Goal: Task Accomplishment & Management: Complete application form

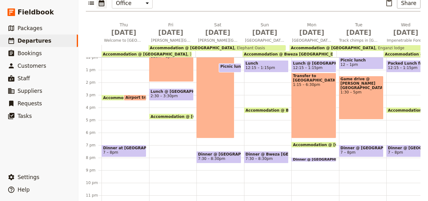
scroll to position [0, 164]
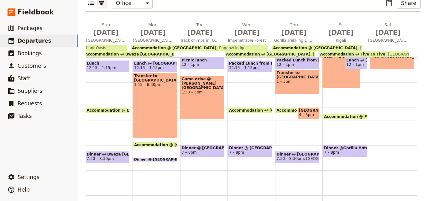
click at [149, 101] on div "Transfer to [GEOGRAPHIC_DATA] 1:15 – 6:30pm" at bounding box center [155, 106] width 45 height 66
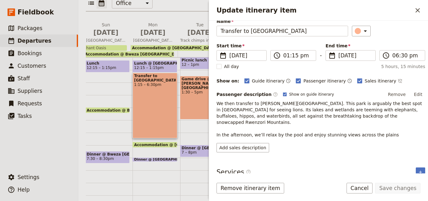
scroll to position [0, 0]
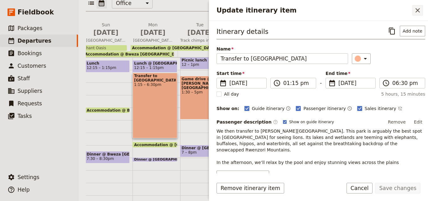
click at [422, 13] on button "​" at bounding box center [418, 10] width 11 height 11
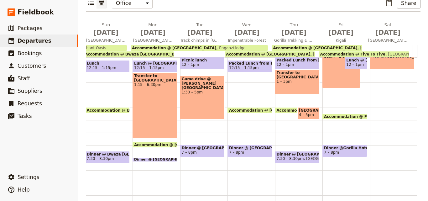
click at [152, 93] on div "Transfer to [GEOGRAPHIC_DATA] 1:15 – 6:30pm" at bounding box center [155, 106] width 45 height 66
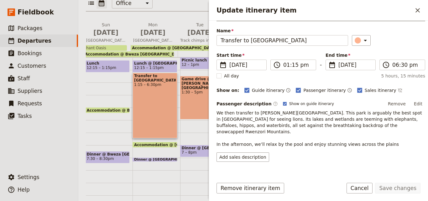
scroll to position [28, 0]
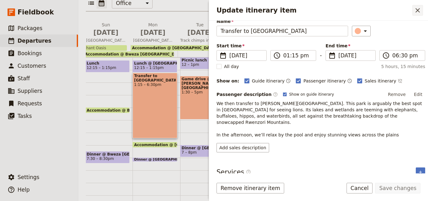
click at [415, 13] on icon "Close drawer" at bounding box center [418, 11] width 8 height 8
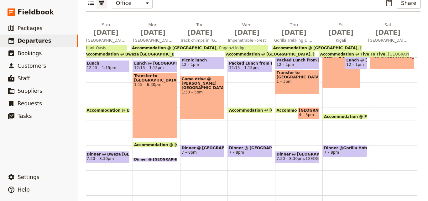
click at [161, 159] on span at bounding box center [155, 160] width 44 height 3
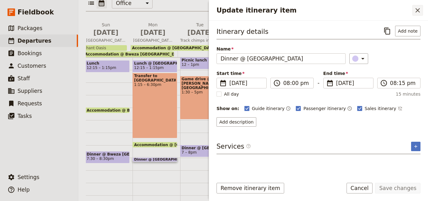
click at [416, 8] on icon "Close drawer" at bounding box center [418, 11] width 8 height 8
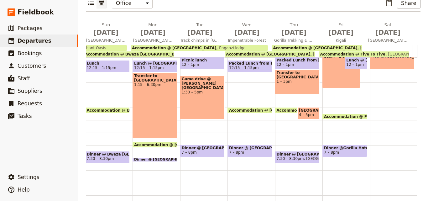
scroll to position [56, 0]
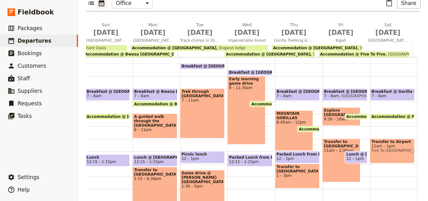
click at [148, 155] on span "Lunch @ [GEOGRAPHIC_DATA]" at bounding box center [155, 157] width 42 height 4
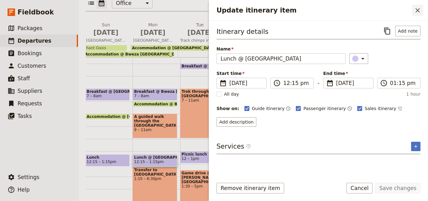
click at [418, 11] on icon "Close drawer" at bounding box center [418, 11] width 8 height 8
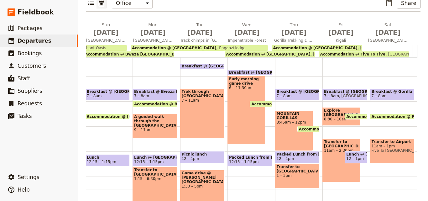
click at [134, 128] on span "9 – 11am" at bounding box center [155, 130] width 42 height 4
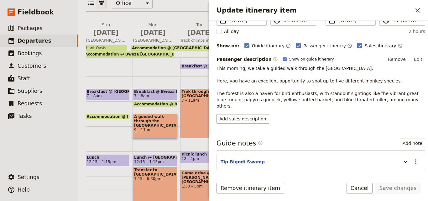
scroll to position [81, 0]
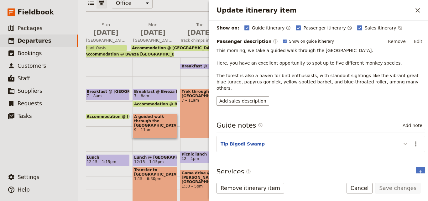
click at [402, 140] on icon "Update itinerary item" at bounding box center [406, 144] width 8 height 8
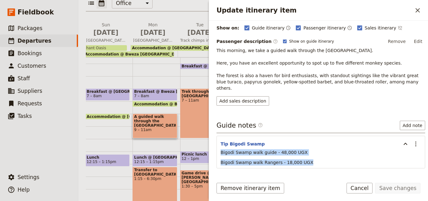
drag, startPoint x: 304, startPoint y: 156, endPoint x: 221, endPoint y: 145, distance: 84.2
click at [221, 149] on div "Bigodi Swamp walk guide - 48,000 UGX Bigodi Swamp walk Rangers - 18,000 UGX" at bounding box center [321, 157] width 201 height 16
copy div "Bigodi Swamp walk guide - 48,000 UGX Bigodi Swamp walk Rangers - 18,000 UGX"
click at [415, 14] on button "​" at bounding box center [418, 10] width 11 height 11
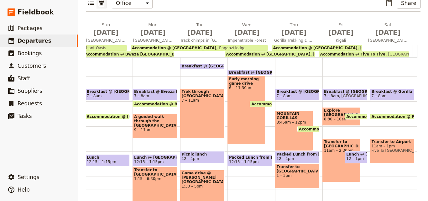
click at [152, 128] on span "9 – 11am" at bounding box center [155, 130] width 42 height 4
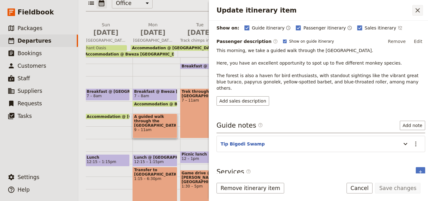
click at [416, 12] on icon "Close drawer" at bounding box center [418, 10] width 4 height 4
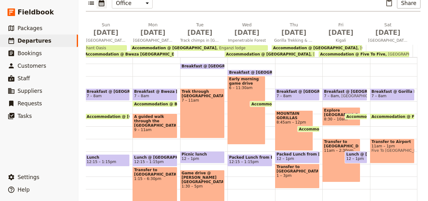
click at [149, 94] on span "7 – 8am" at bounding box center [155, 96] width 42 height 4
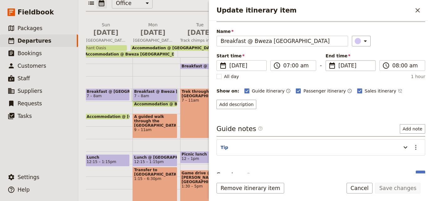
scroll to position [27, 0]
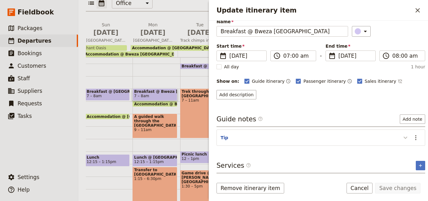
click at [405, 137] on icon "Update itinerary item" at bounding box center [406, 138] width 8 height 8
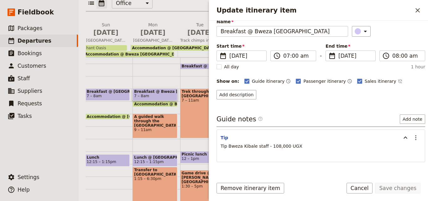
click at [144, 62] on div "Breakfast @ [GEOGRAPHIC_DATA] 7 – 8am Accommodation @ Bweza [GEOGRAPHIC_DATA] 4…" at bounding box center [157, 151] width 48 height 301
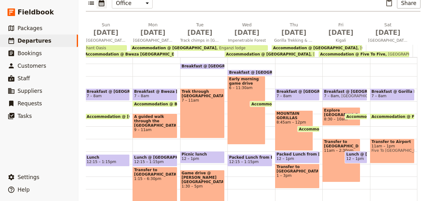
click at [156, 168] on span "Transfer to [GEOGRAPHIC_DATA]" at bounding box center [155, 172] width 42 height 9
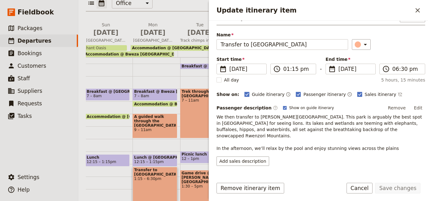
scroll to position [28, 0]
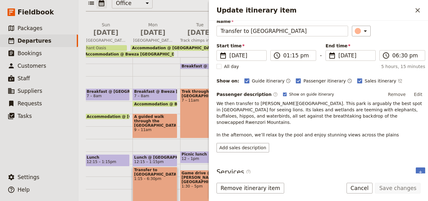
click at [149, 128] on span "9 – 11am" at bounding box center [155, 130] width 42 height 4
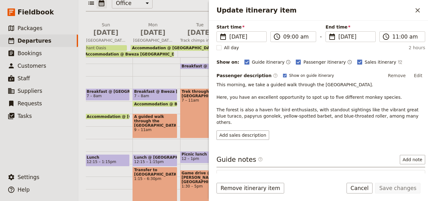
scroll to position [81, 0]
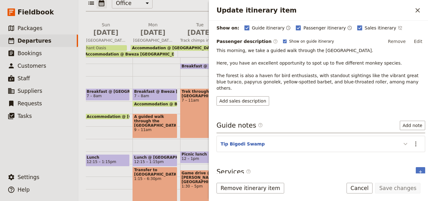
click at [404, 143] on icon "Update itinerary item" at bounding box center [406, 144] width 4 height 2
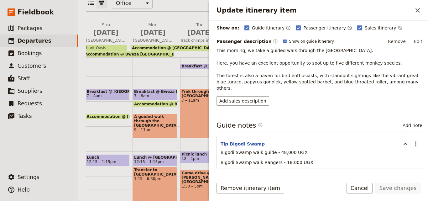
click at [147, 94] on span "7 – 8am" at bounding box center [155, 96] width 42 height 4
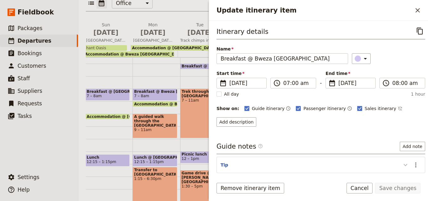
click at [402, 165] on icon "Update itinerary item" at bounding box center [406, 165] width 8 height 8
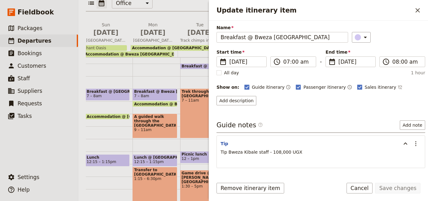
scroll to position [44, 0]
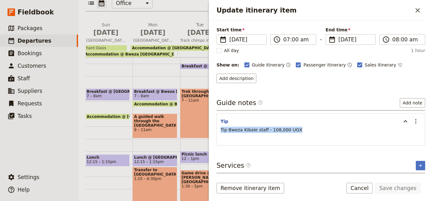
drag, startPoint x: 301, startPoint y: 131, endPoint x: 216, endPoint y: 132, distance: 85.0
click at [216, 132] on div "Itinerary details ​ Name Breakfast @ Bweza [GEOGRAPHIC_DATA] ​ Start time ​ [DA…" at bounding box center [318, 97] width 219 height 153
copy span "Tip Bweza Kibale staff - 108,000 UGX"
click at [420, 8] on icon "Close drawer" at bounding box center [418, 11] width 8 height 8
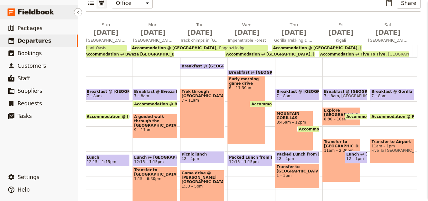
scroll to position [0, 0]
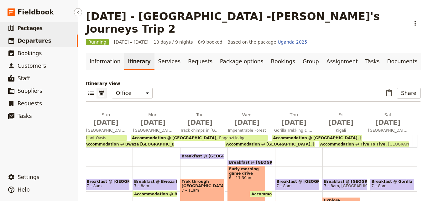
click at [18, 28] on span "Packages" at bounding box center [30, 28] width 25 height 6
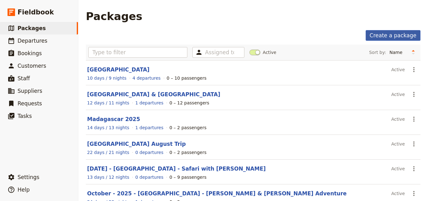
click at [373, 35] on link "Create a package" at bounding box center [393, 35] width 55 height 11
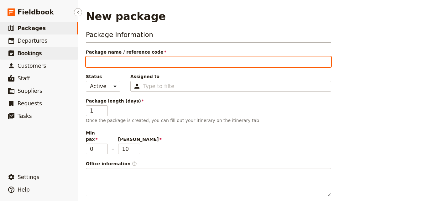
type input "N"
type input "No"
type input "Nov"
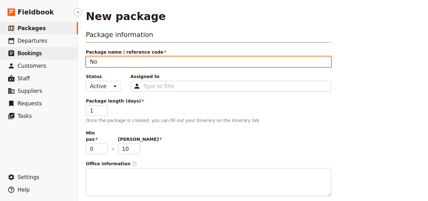
type input "Nov"
paste input "2025"
type input "[DATE]"
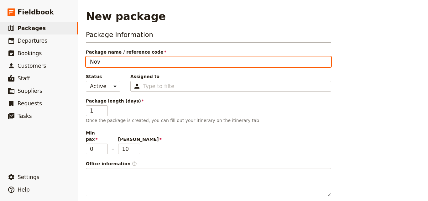
type input "[DATE]"
type input "[DATE] -"
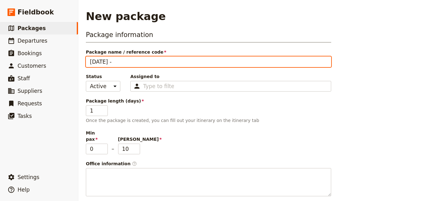
type input "[DATE] -"
type input "[DATE] - K"
type input "[DATE] - Ke"
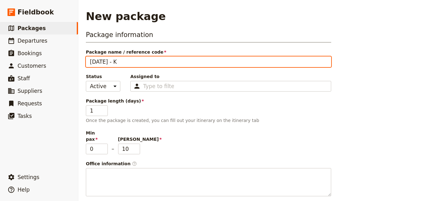
type input "[DATE] - Ke"
type input "[DATE] - [PERSON_NAME]"
type input "[DATE] - Keny"
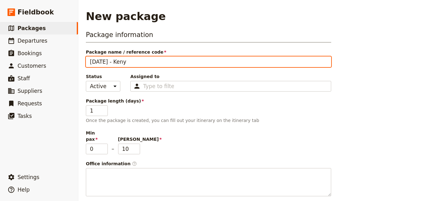
type input "[DATE] - [GEOGRAPHIC_DATA]"
type input "[DATE] - [GEOGRAPHIC_DATA] -"
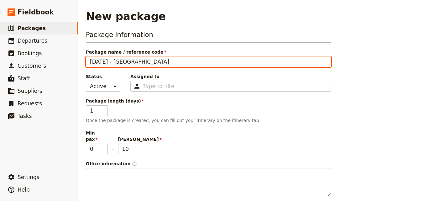
type input "[DATE] - [GEOGRAPHIC_DATA] -"
paste input "[PERSON_NAME] November ACK"
type input "[DATE] - [GEOGRAPHIC_DATA] - [PERSON_NAME] November ACK"
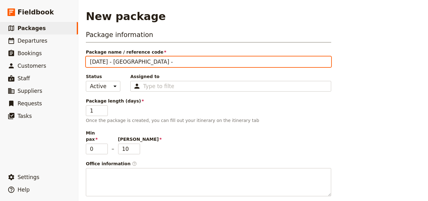
type input "[DATE] - [GEOGRAPHIC_DATA] - [PERSON_NAME] November ACK"
drag, startPoint x: 208, startPoint y: 62, endPoint x: 182, endPoint y: 62, distance: 25.1
click at [182, 62] on input "[DATE] - [GEOGRAPHIC_DATA] - [PERSON_NAME] November ACK" at bounding box center [209, 61] width 246 height 11
type input "[DATE] - [GEOGRAPHIC_DATA] - [PERSON_NAME] ACK"
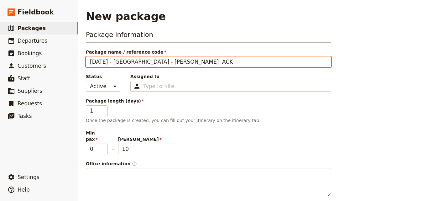
click at [167, 62] on input "[DATE] - [GEOGRAPHIC_DATA] - [PERSON_NAME] ACK" at bounding box center [209, 61] width 246 height 11
type input "[DATE] - [GEOGRAPHIC_DATA] - [PERSON_NAME] Jamo ACK"
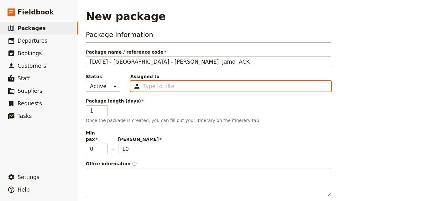
click at [151, 89] on input "Assigned to Type to filter" at bounding box center [158, 86] width 31 height 8
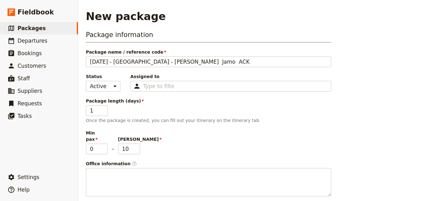
click at [380, 156] on div "Package information Package name / reference code [DATE] - [GEOGRAPHIC_DATA] - …" at bounding box center [253, 186] width 335 height 312
click at [92, 109] on input "1" at bounding box center [97, 110] width 22 height 11
click at [93, 110] on input "13" at bounding box center [97, 110] width 22 height 11
click at [94, 111] on input "13" at bounding box center [97, 110] width 22 height 11
type input "13"
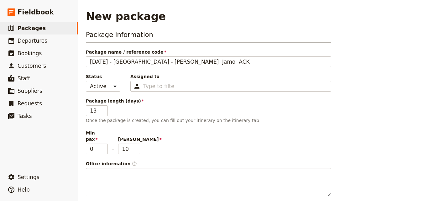
click at [165, 134] on div "Min pax 0 – [PERSON_NAME] 10" at bounding box center [209, 142] width 246 height 24
click at [127, 144] on input "10" at bounding box center [129, 149] width 22 height 11
type input "2"
click at [182, 141] on div "Min pax 0 – [PERSON_NAME] 2" at bounding box center [209, 142] width 246 height 24
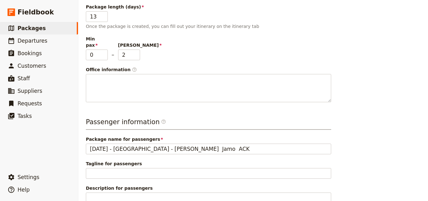
scroll to position [145, 0]
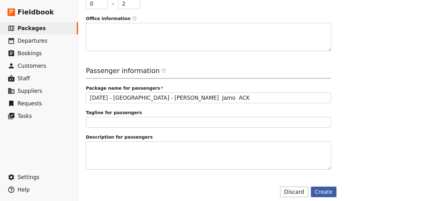
click at [322, 187] on button "Create" at bounding box center [324, 192] width 26 height 11
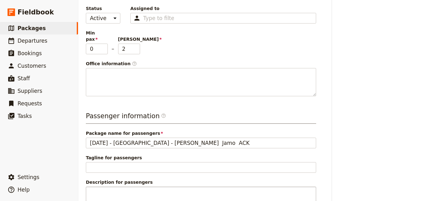
scroll to position [24, 0]
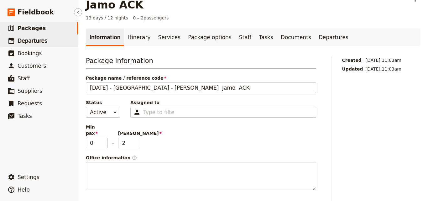
click at [39, 42] on span "Departures" at bounding box center [33, 41] width 30 height 6
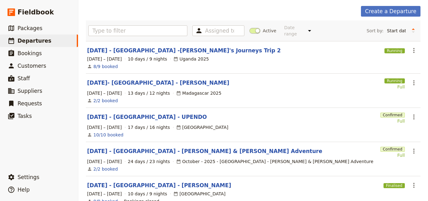
scroll to position [56, 0]
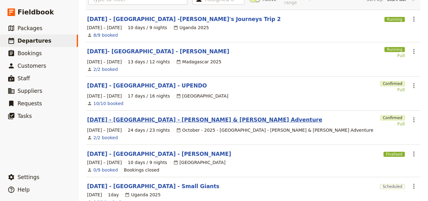
click at [163, 117] on link "[DATE] - [GEOGRAPHIC_DATA] - [PERSON_NAME] & [PERSON_NAME] Adventure" at bounding box center [204, 120] width 235 height 8
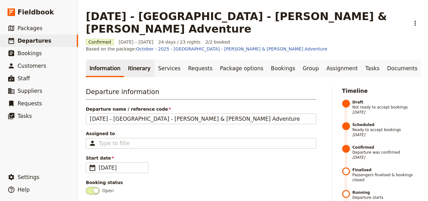
click at [140, 60] on link "Itinerary" at bounding box center [139, 69] width 30 height 18
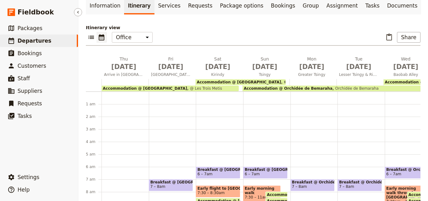
click at [45, 40] on link "​ Departures" at bounding box center [39, 40] width 78 height 13
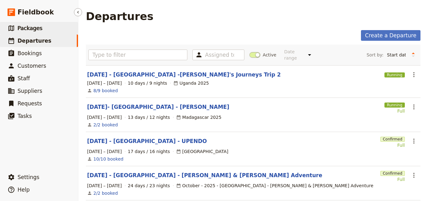
click at [33, 26] on span "Packages" at bounding box center [30, 28] width 25 height 6
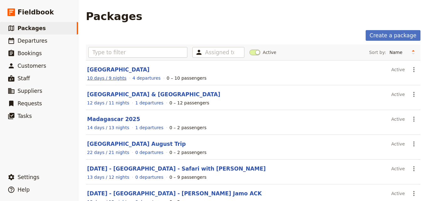
scroll to position [63, 0]
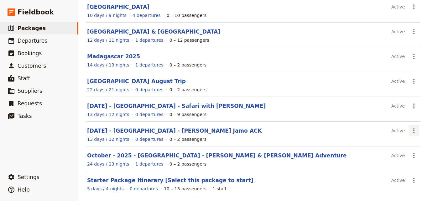
click at [410, 131] on icon "Actions" at bounding box center [414, 131] width 8 height 8
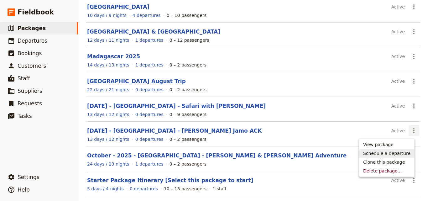
click at [399, 153] on span "Schedule a departure" at bounding box center [386, 153] width 47 height 6
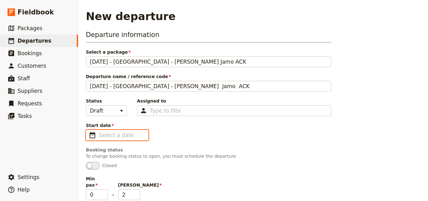
type input "dd/mm/yyyy"
click at [123, 133] on input "dd/mm/yyyy" at bounding box center [122, 135] width 46 height 8
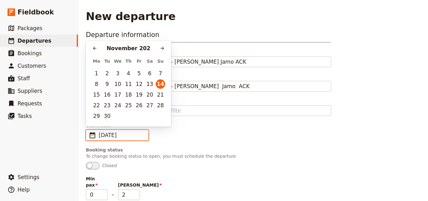
type input "[DATE]"
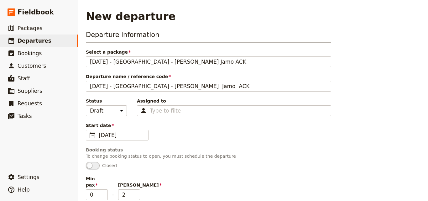
click at [161, 161] on fieldset "Booking status To change booking status to open, you must schedule the departur…" at bounding box center [209, 158] width 246 height 23
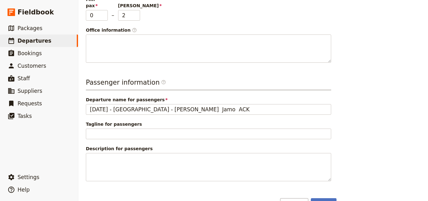
scroll to position [191, 0]
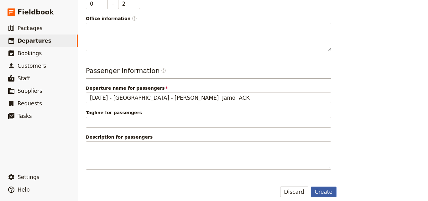
click at [329, 187] on button "Create" at bounding box center [324, 192] width 26 height 11
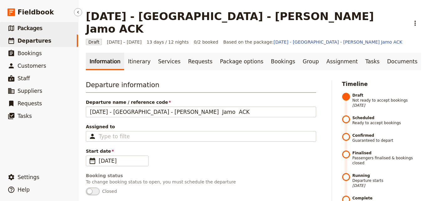
click at [40, 28] on link "​ Packages" at bounding box center [39, 28] width 78 height 13
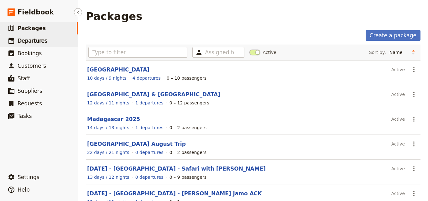
click at [41, 42] on span "Departures" at bounding box center [33, 41] width 30 height 6
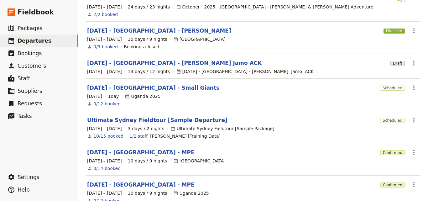
scroll to position [211, 0]
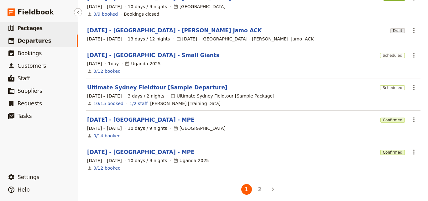
click at [19, 26] on span "Packages" at bounding box center [30, 28] width 25 height 6
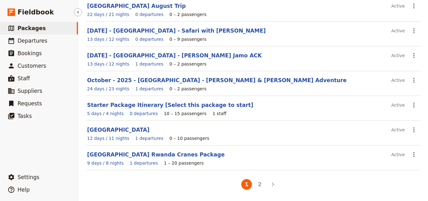
scroll to position [138, 0]
click at [164, 57] on link "[DATE] - [GEOGRAPHIC_DATA] - [PERSON_NAME] Jamo ACK" at bounding box center [174, 55] width 175 height 6
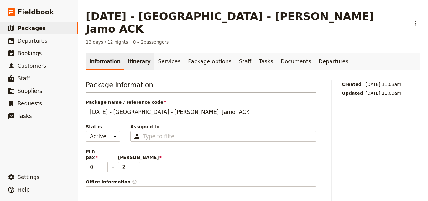
click at [143, 54] on link "Itinerary" at bounding box center [139, 62] width 30 height 18
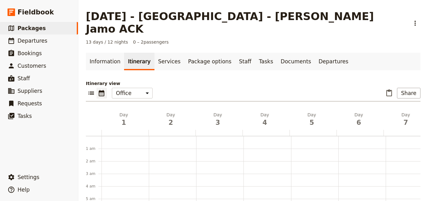
scroll to position [82, 0]
click at [108, 53] on link "Information" at bounding box center [105, 62] width 38 height 18
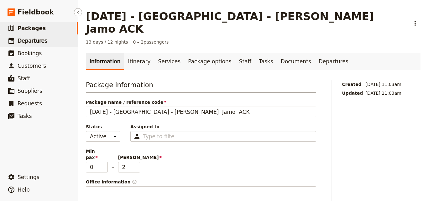
click at [47, 42] on link "​ Departures" at bounding box center [39, 40] width 78 height 13
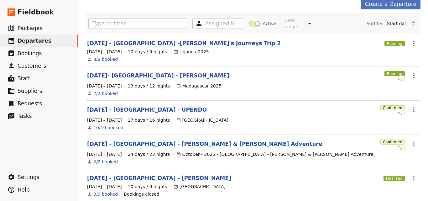
scroll to position [94, 0]
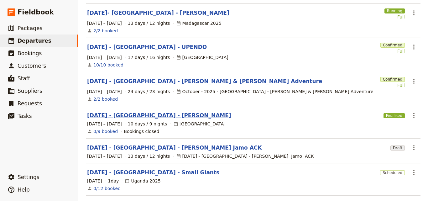
click at [134, 113] on link "[DATE] - [GEOGRAPHIC_DATA] - [PERSON_NAME]" at bounding box center [159, 116] width 144 height 8
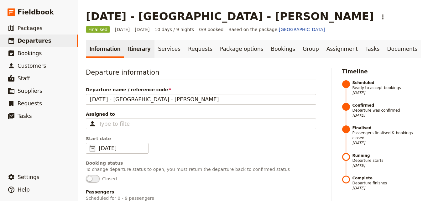
click at [128, 50] on link "Itinerary" at bounding box center [139, 49] width 30 height 18
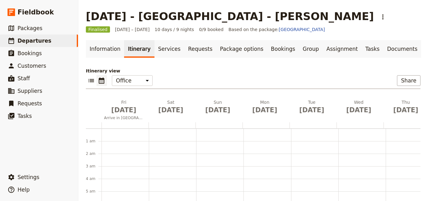
scroll to position [82, 0]
click at [45, 41] on link "​ Departures" at bounding box center [39, 40] width 78 height 13
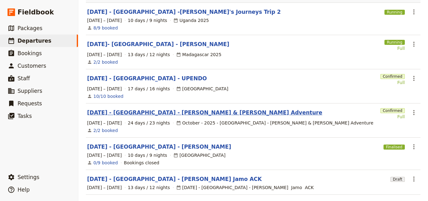
scroll to position [94, 0]
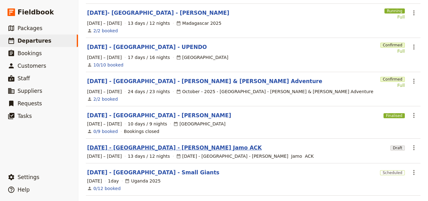
click at [164, 144] on link "[DATE] - [GEOGRAPHIC_DATA] - [PERSON_NAME] Jamo ACK" at bounding box center [174, 148] width 175 height 8
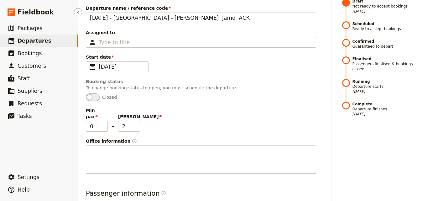
click at [60, 40] on link "​ Departures" at bounding box center [39, 40] width 78 height 13
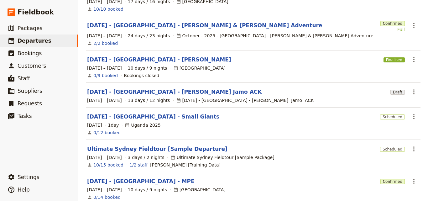
scroll to position [152, 0]
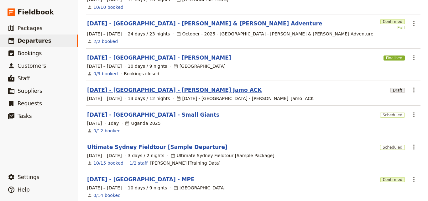
click at [164, 86] on link "[DATE] - [GEOGRAPHIC_DATA] - [PERSON_NAME] Jamo ACK" at bounding box center [174, 90] width 175 height 8
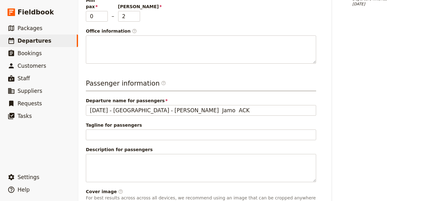
scroll to position [234, 0]
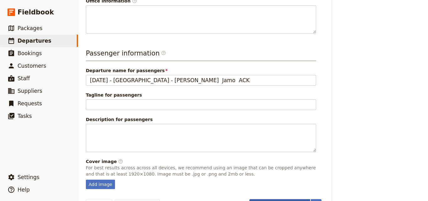
click at [287, 199] on button "Schedule departure" at bounding box center [280, 204] width 61 height 11
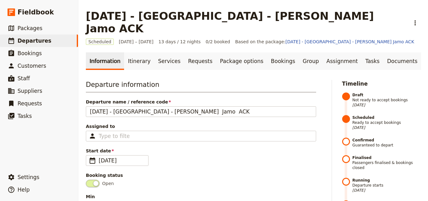
scroll to position [0, 0]
click at [135, 53] on link "Itinerary" at bounding box center [139, 62] width 30 height 18
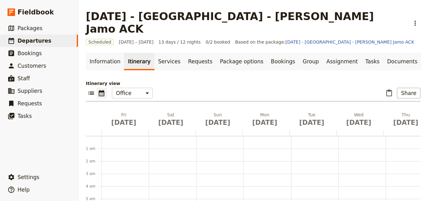
scroll to position [82, 0]
click at [124, 118] on span "[DATE]" at bounding box center [124, 122] width 40 height 9
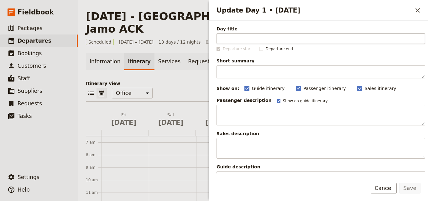
click at [235, 40] on input "Day title" at bounding box center [321, 38] width 209 height 11
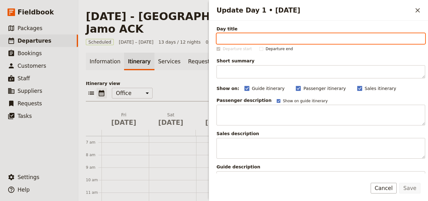
paste input "Arrive in [GEOGRAPHIC_DATA]"
type input "Arrive in [GEOGRAPHIC_DATA]"
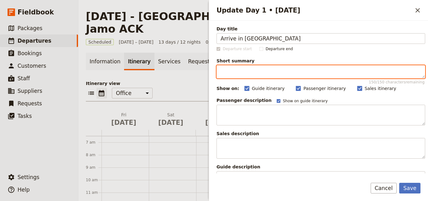
click at [233, 73] on textarea "Short summary 150 / 150 characters remaining" at bounding box center [321, 71] width 209 height 13
paste textarea "Welcome to [GEOGRAPHIC_DATA]! You’ll be transferred from the airport to your ac…"
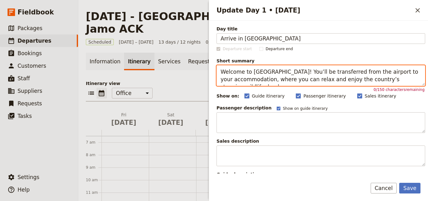
drag, startPoint x: 385, startPoint y: 79, endPoint x: 222, endPoint y: 73, distance: 163.2
click at [222, 73] on textarea "Welcome to [GEOGRAPHIC_DATA]! You’ll be transferred from the airport to your ac…" at bounding box center [321, 75] width 209 height 21
paste textarea "Transfer to your stay, relax, and enjoy its wildlife, scenery, and culture befo…"
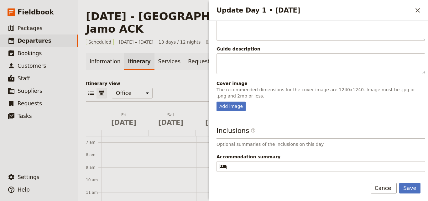
scroll to position [149, 0]
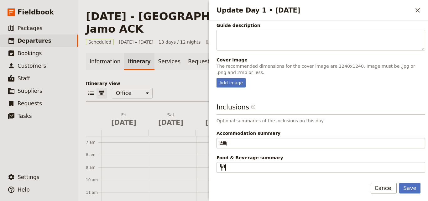
type textarea "Welcome to [GEOGRAPHIC_DATA]! Transfer to your stay, relax, and enjoy its wildl…"
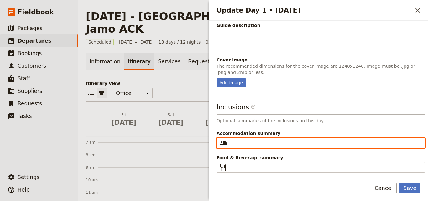
click at [263, 143] on input "Accommodation summary ​" at bounding box center [326, 143] width 192 height 8
paste input "Wildebeest Eco Camp - Deluxe Tent"
type input "Wildebeest Eco Camp - Deluxe Tent"
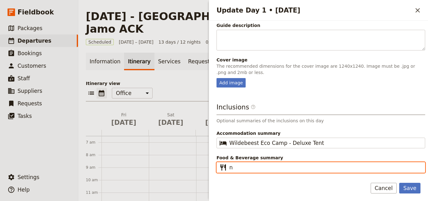
type input "n"
type input "Dinner"
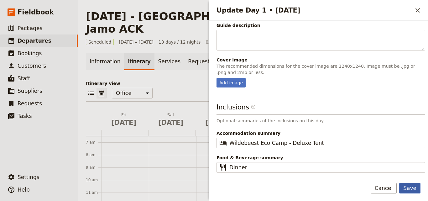
click at [415, 186] on button "Save" at bounding box center [409, 188] width 21 height 11
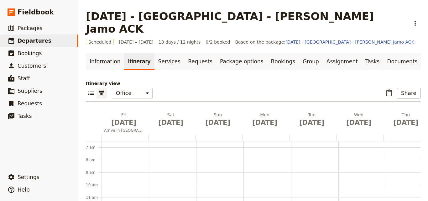
click at [113, 135] on div at bounding box center [125, 138] width 47 height 6
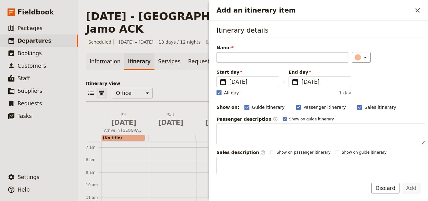
click at [225, 58] on input "Name" at bounding box center [283, 57] width 132 height 11
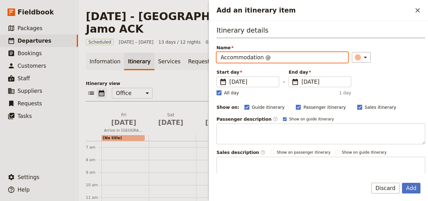
paste input "Wildebeest Eco Camp - Deluxe Tent"
type input "Accommodation @ Wildebeest Eco Camp - Deluxe Tent"
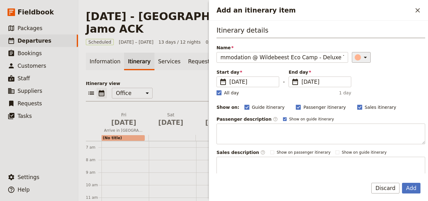
click at [355, 59] on div "Add an itinerary item" at bounding box center [358, 57] width 6 height 6
click at [350, 80] on div "button" at bounding box center [352, 78] width 6 height 6
click at [220, 92] on polygon "Add an itinerary item" at bounding box center [219, 92] width 3 height 3
click at [217, 90] on input "All day" at bounding box center [216, 89] width 0 height 0
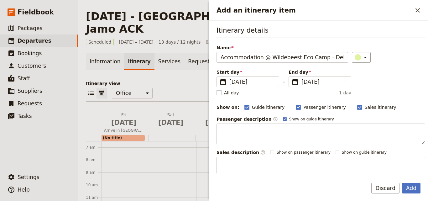
checkbox input "false"
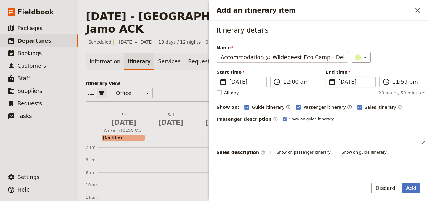
click at [339, 83] on span "[DATE]" at bounding box center [355, 82] width 33 height 8
click at [329, 77] on input "[DATE]" at bounding box center [328, 77] width 0 height 0
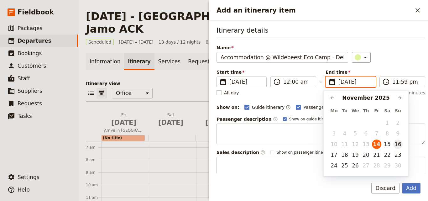
click at [398, 143] on button "16" at bounding box center [398, 144] width 9 height 9
type input "[DATE]"
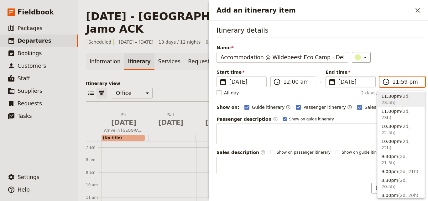
click at [393, 83] on input "11:59 pm" at bounding box center [407, 82] width 29 height 8
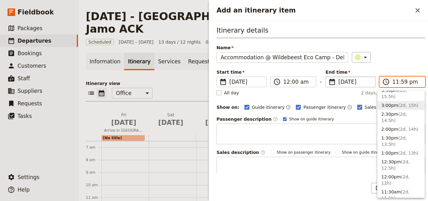
scroll to position [254, 0]
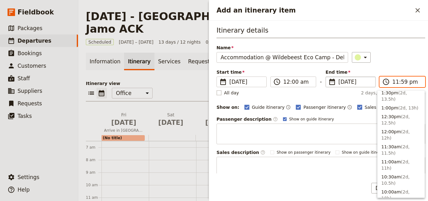
type input "08:30 am"
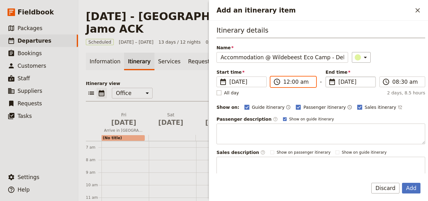
click at [286, 84] on input "12:00 am" at bounding box center [297, 82] width 29 height 8
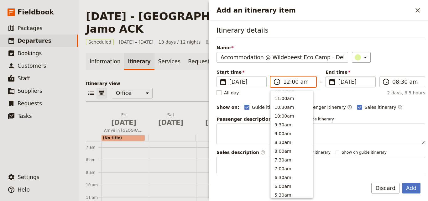
scroll to position [215, 0]
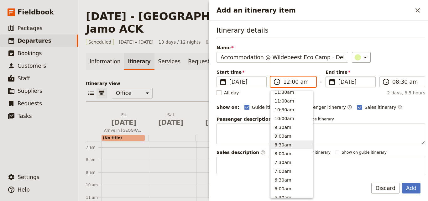
click at [290, 144] on button "8:30am" at bounding box center [292, 144] width 42 height 9
type input "08:30 am"
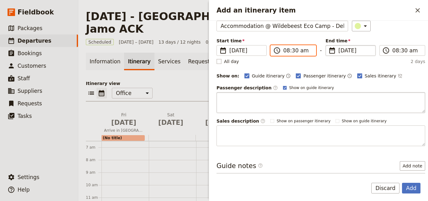
scroll to position [59, 0]
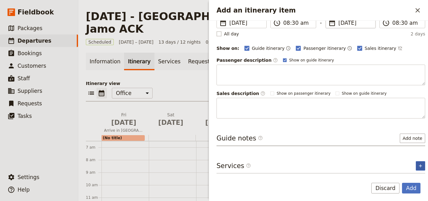
click at [419, 164] on button "​" at bounding box center [420, 165] width 9 height 9
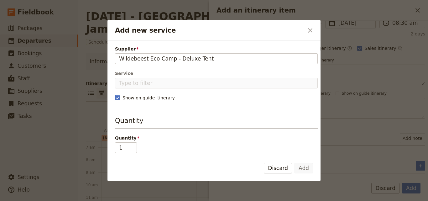
type input "Wildebeest Eco Camp - Deluxe Tent"
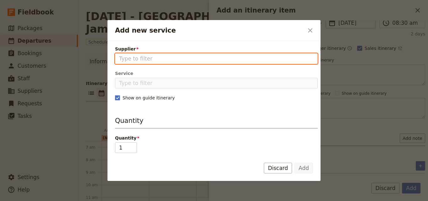
click at [160, 58] on input "Supplier" at bounding box center [216, 59] width 195 height 8
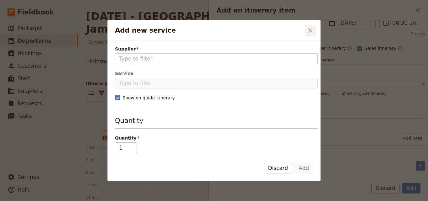
click at [308, 34] on icon "Close dialog" at bounding box center [311, 31] width 8 height 8
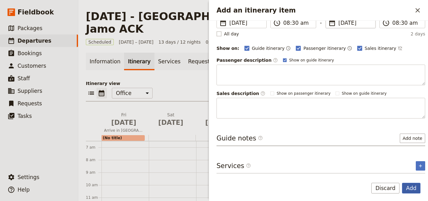
click at [416, 190] on button "Add" at bounding box center [411, 188] width 19 height 11
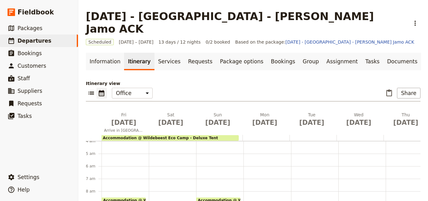
scroll to position [113, 0]
click at [63, 38] on link "​ Departures" at bounding box center [39, 40] width 78 height 13
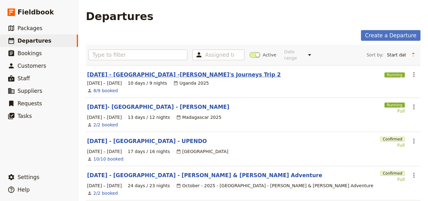
click at [172, 71] on link "[DATE] - [GEOGRAPHIC_DATA] -[PERSON_NAME]'s Journeys Trip 2" at bounding box center [184, 75] width 194 height 8
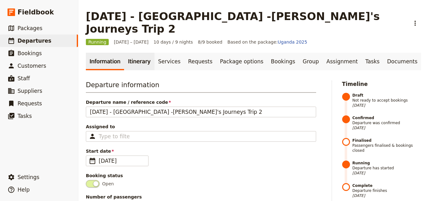
click at [127, 53] on link "Itinerary" at bounding box center [139, 62] width 30 height 18
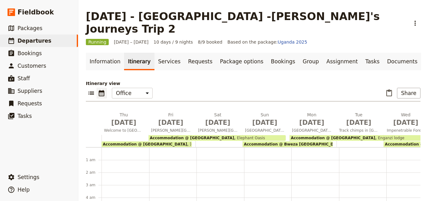
scroll to position [56, 0]
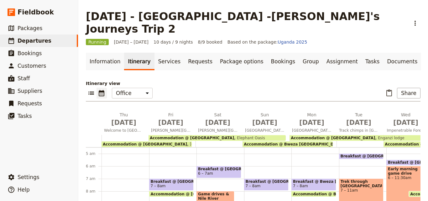
click at [130, 142] on span "Accommodation @ [GEOGRAPHIC_DATA]" at bounding box center [145, 144] width 84 height 4
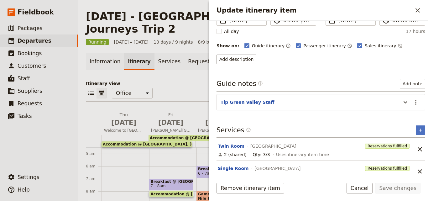
scroll to position [72, 0]
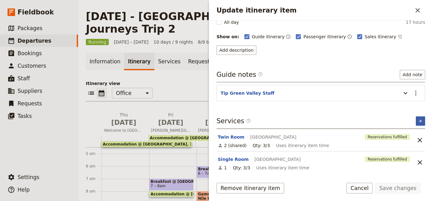
click at [418, 121] on icon "Add service inclusion" at bounding box center [420, 121] width 5 height 5
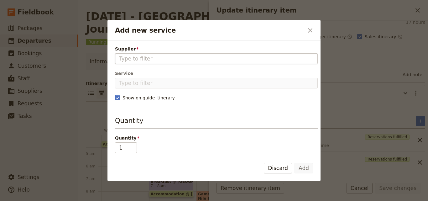
click at [239, 61] on input "Supplier" at bounding box center [216, 59] width 195 height 8
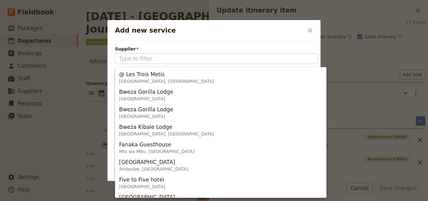
click at [341, 74] on div at bounding box center [214, 100] width 428 height 201
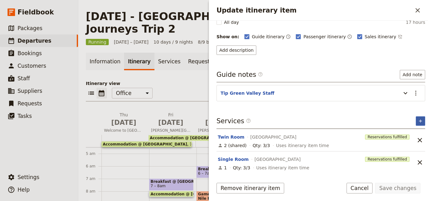
click at [416, 119] on button "​" at bounding box center [420, 120] width 9 height 9
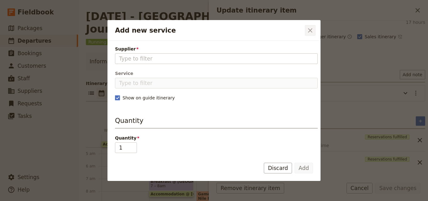
click at [312, 29] on icon "Close dialog" at bounding box center [310, 30] width 4 height 4
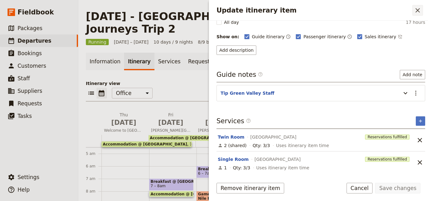
click at [413, 15] on button "​" at bounding box center [418, 10] width 11 height 11
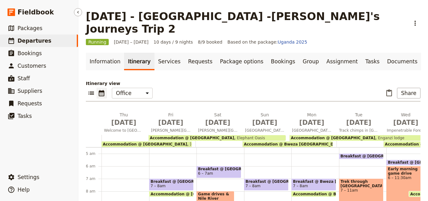
click at [56, 39] on link "​ Departures" at bounding box center [39, 40] width 78 height 13
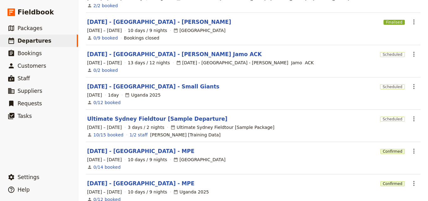
scroll to position [156, 0]
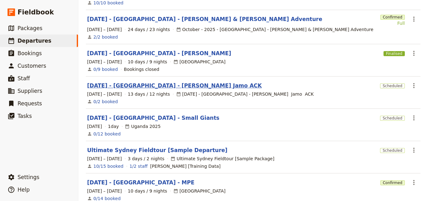
click at [180, 83] on link "[DATE] - [GEOGRAPHIC_DATA] - [PERSON_NAME] Jamo ACK" at bounding box center [174, 86] width 175 height 8
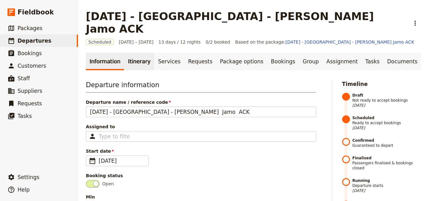
click at [135, 53] on link "Itinerary" at bounding box center [139, 62] width 30 height 18
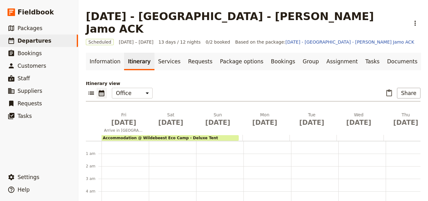
scroll to position [82, 0]
click at [153, 136] on span "Accommodation @ Wildebeest Eco Camp - Deluxe Tent" at bounding box center [160, 138] width 115 height 4
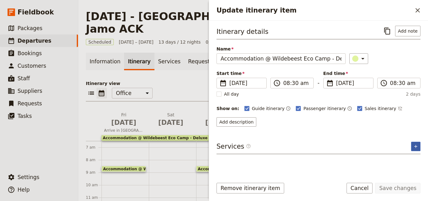
click at [415, 148] on icon "Add service inclusion" at bounding box center [416, 146] width 5 height 5
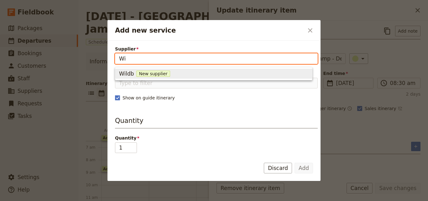
type input "W"
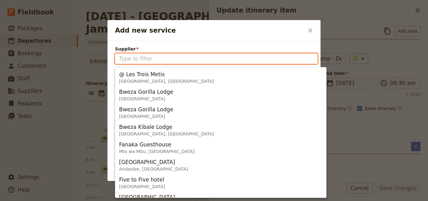
paste input "Wildebeest Eco Camp - Deluxe Tent"
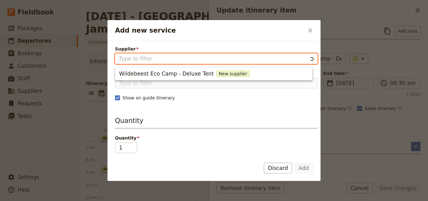
type input "Wildebeest Eco Camp - Deluxe Tent"
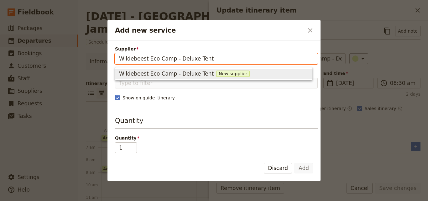
click at [223, 71] on span "New supplier" at bounding box center [233, 74] width 34 height 6
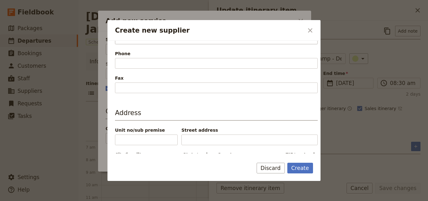
scroll to position [167, 0]
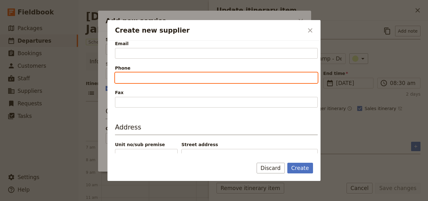
paste input "[PHONE_NUMBER]"
type input "[PHONE_NUMBER]"
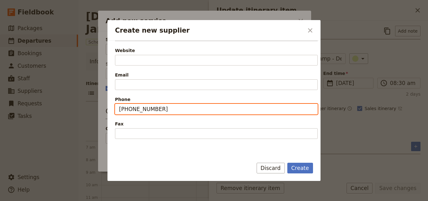
scroll to position [104, 0]
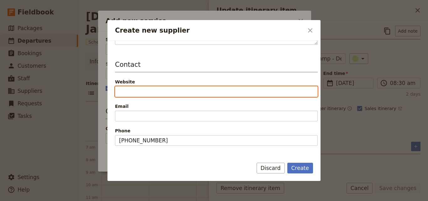
paste input "[URL][DOMAIN_NAME]"
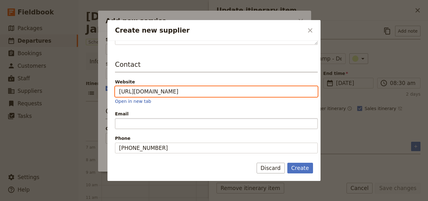
type input "[URL][DOMAIN_NAME]"
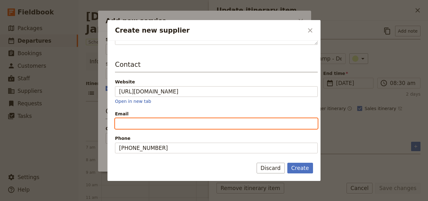
click at [190, 127] on input "Email" at bounding box center [216, 123] width 203 height 11
paste input "[EMAIL_ADDRESS][DOMAIN_NAME]"
type input "[EMAIL_ADDRESS][DOMAIN_NAME]"
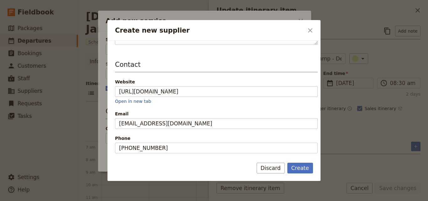
click at [214, 113] on span "Email" at bounding box center [216, 114] width 203 height 6
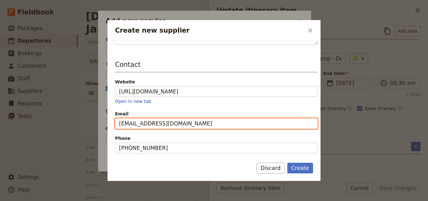
click at [214, 118] on input "[EMAIL_ADDRESS][DOMAIN_NAME]" at bounding box center [216, 123] width 203 height 11
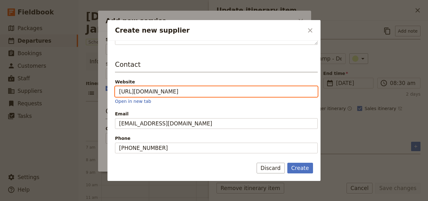
click at [215, 93] on input "[URL][DOMAIN_NAME]" at bounding box center [216, 91] width 203 height 11
click at [288, 163] on button "Create" at bounding box center [301, 168] width 26 height 11
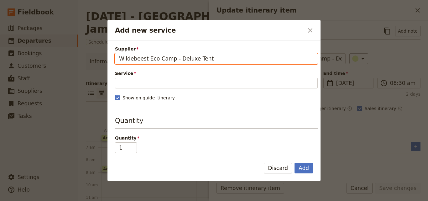
type input "Wildebeest Eco Camp - Deluxe Tent"
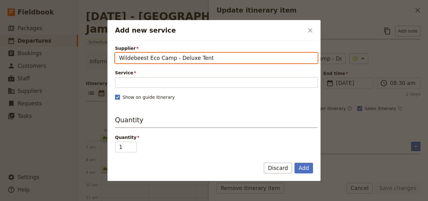
scroll to position [0, 0]
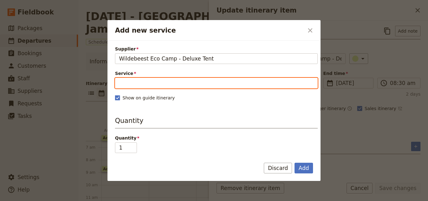
click at [199, 85] on input "Service" at bounding box center [216, 83] width 203 height 11
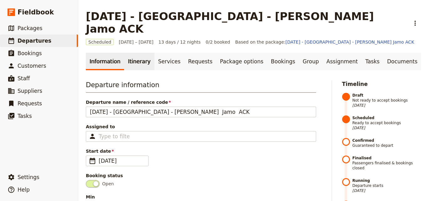
click at [131, 53] on link "Itinerary" at bounding box center [139, 62] width 30 height 18
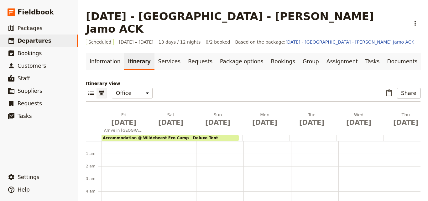
scroll to position [82, 0]
click at [148, 136] on span "Accommodation @ Wildebeest Eco Camp - Deluxe Tent" at bounding box center [160, 138] width 115 height 4
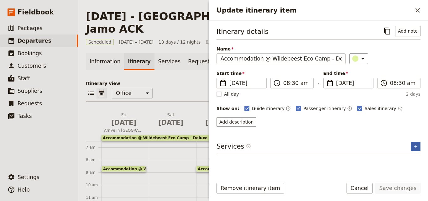
click at [415, 146] on icon "Add service inclusion" at bounding box center [416, 146] width 5 height 5
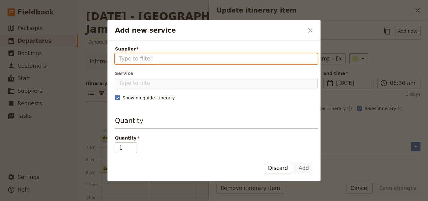
drag, startPoint x: 225, startPoint y: 54, endPoint x: 203, endPoint y: 56, distance: 21.7
click at [203, 56] on input "Supplier" at bounding box center [216, 59] width 195 height 8
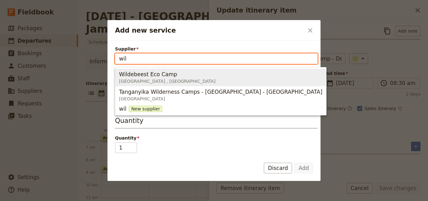
type input "wil"
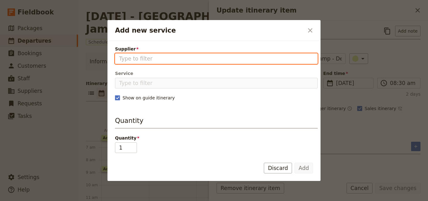
drag, startPoint x: 151, startPoint y: 53, endPoint x: 124, endPoint y: 57, distance: 27.0
click at [124, 57] on input "Supplier" at bounding box center [216, 59] width 195 height 8
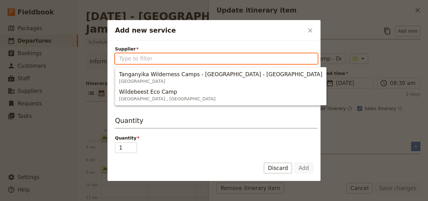
paste input "Wildebeest Eco Camp - Deluxe Tent"
type input "Wildebeest Eco Camp - Deluxe Tent"
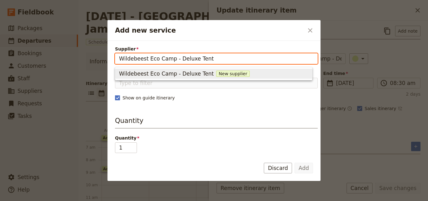
click at [216, 74] on span "New supplier" at bounding box center [233, 74] width 34 height 6
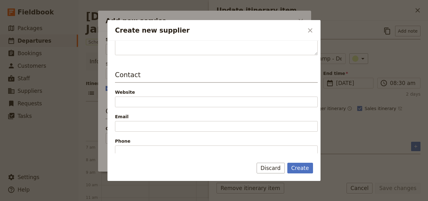
scroll to position [125, 0]
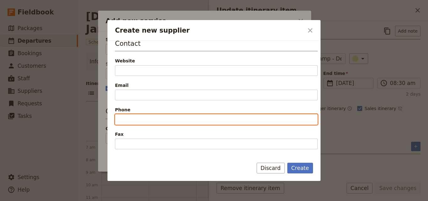
paste input "[PHONE_NUMBER]"
type input "[PHONE_NUMBER]"
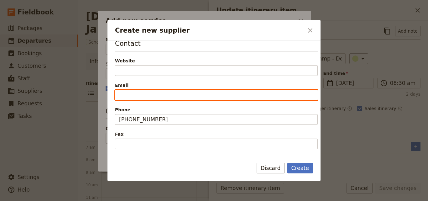
paste input "[EMAIL_ADDRESS][DOMAIN_NAME]"
type input "[EMAIL_ADDRESS][DOMAIN_NAME]"
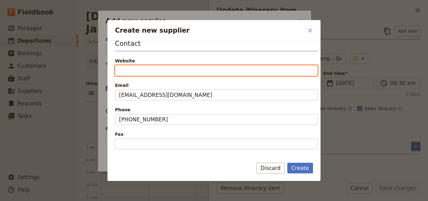
click at [167, 68] on input "Website" at bounding box center [216, 70] width 203 height 11
paste input "[URL][DOMAIN_NAME]"
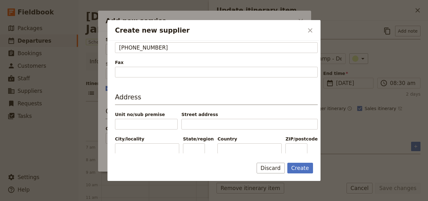
scroll to position [206, 0]
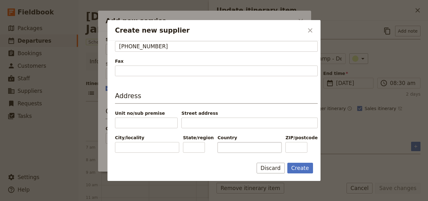
type input "[URL][DOMAIN_NAME]"
click at [232, 144] on input "Country" at bounding box center [250, 147] width 64 height 11
type input "[GEOGRAPHIC_DATA]"
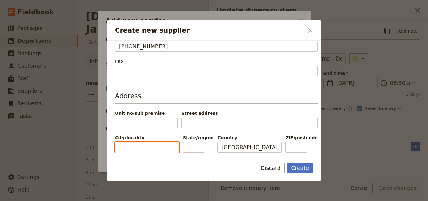
click at [136, 149] on input "City/locality" at bounding box center [147, 147] width 64 height 11
click at [211, 168] on div "Create Discard" at bounding box center [214, 172] width 213 height 18
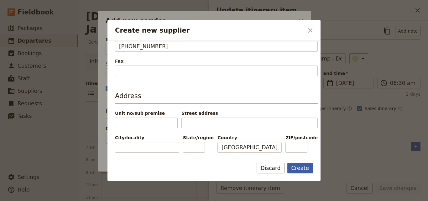
click at [300, 168] on button "Create" at bounding box center [301, 168] width 26 height 11
type input "Wildebeest Eco Camp - Deluxe Tent"
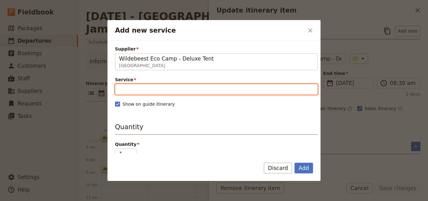
click at [171, 89] on input "Service" at bounding box center [216, 89] width 203 height 11
drag, startPoint x: 171, startPoint y: 89, endPoint x: 143, endPoint y: 89, distance: 28.2
click at [143, 89] on input "Service" at bounding box center [216, 89] width 203 height 11
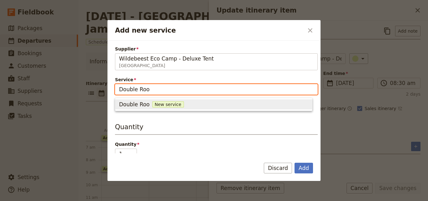
type input "Double Room"
click at [163, 103] on span "New service" at bounding box center [173, 104] width 32 height 6
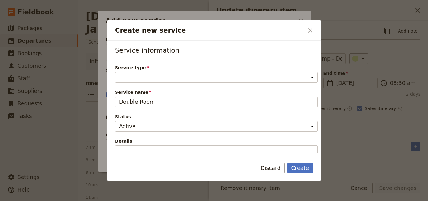
drag, startPoint x: 166, startPoint y: 79, endPoint x: 165, endPoint y: 96, distance: 17.0
click at [166, 78] on select "Accommodation Activity Transport Flight Food and beverage Other" at bounding box center [216, 77] width 203 height 11
select select "AccommodationService"
click at [115, 72] on select "Accommodation Activity Transport Flight Food and beverage Other" at bounding box center [216, 77] width 203 height 11
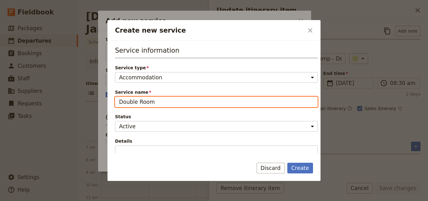
click at [250, 103] on input "Double Room" at bounding box center [216, 102] width 203 height 11
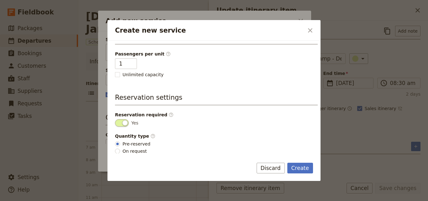
scroll to position [125, 0]
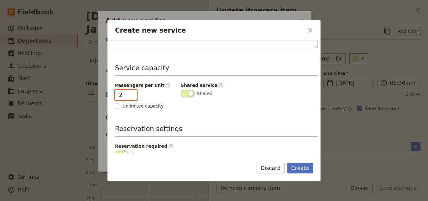
type input "2"
click at [130, 93] on input "2" at bounding box center [126, 95] width 22 height 11
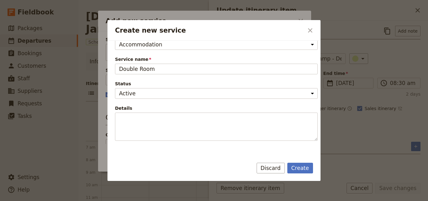
scroll to position [0, 0]
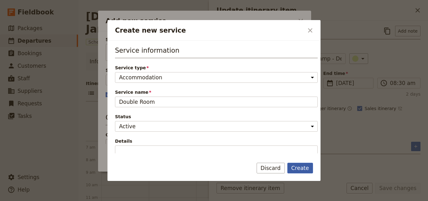
click at [304, 167] on button "Create" at bounding box center [301, 168] width 26 height 11
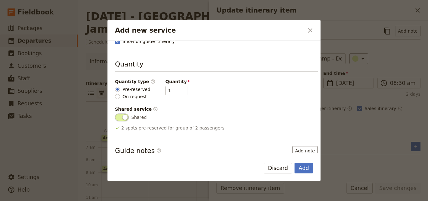
scroll to position [124, 0]
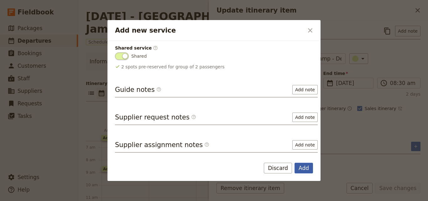
click at [304, 170] on button "Add" at bounding box center [304, 168] width 19 height 11
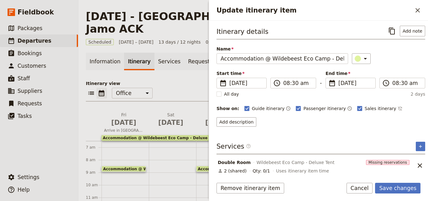
scroll to position [3, 0]
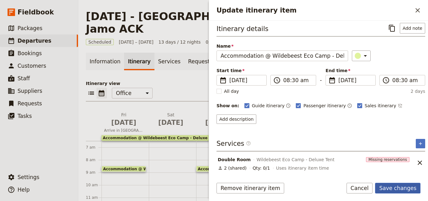
click at [401, 188] on button "Save changes" at bounding box center [397, 188] width 45 height 11
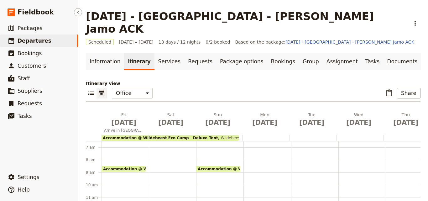
click at [32, 41] on span "Departures" at bounding box center [35, 41] width 34 height 6
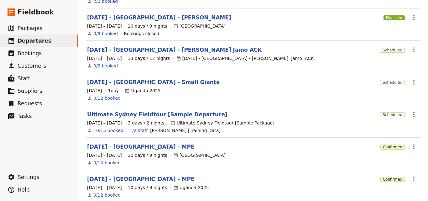
scroll to position [219, 0]
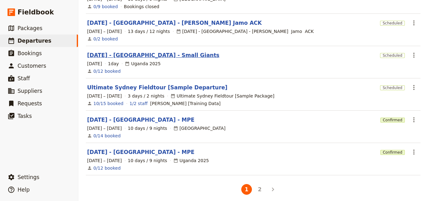
click at [160, 51] on link "[DATE] - [GEOGRAPHIC_DATA] - Small Giants" at bounding box center [153, 55] width 132 height 8
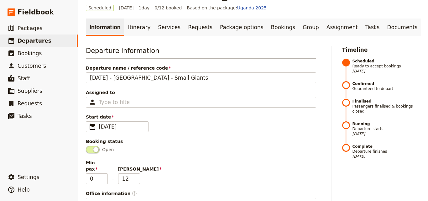
scroll to position [31, 0]
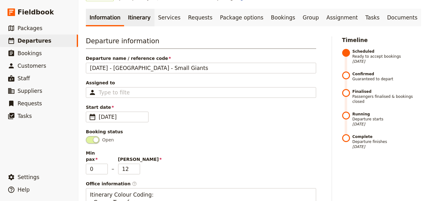
click at [143, 19] on link "Itinerary" at bounding box center [139, 18] width 30 height 18
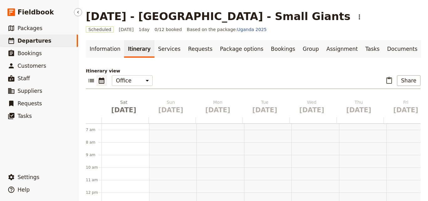
click at [55, 39] on link "​ Departures" at bounding box center [39, 40] width 78 height 13
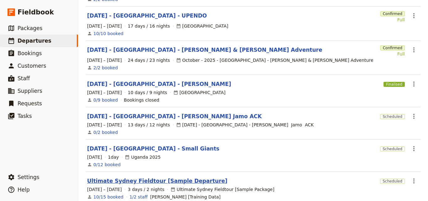
scroll to position [157, 0]
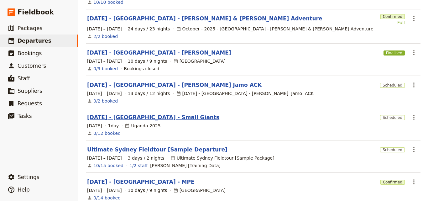
click at [141, 114] on link "[DATE] - [GEOGRAPHIC_DATA] - Small Giants" at bounding box center [153, 118] width 132 height 8
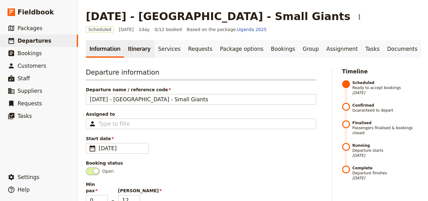
click at [141, 53] on link "Itinerary" at bounding box center [139, 49] width 30 height 18
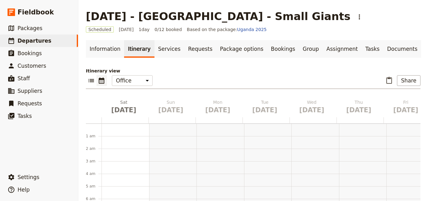
scroll to position [82, 0]
click at [70, 38] on link "​ Departures" at bounding box center [39, 40] width 78 height 13
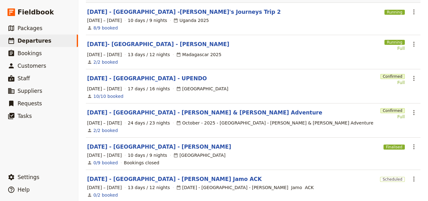
scroll to position [125, 0]
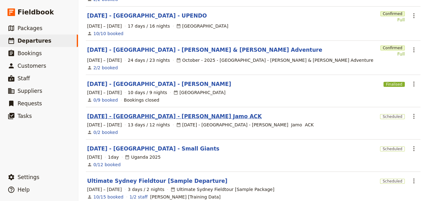
click at [146, 113] on link "[DATE] - [GEOGRAPHIC_DATA] - [PERSON_NAME] Jamo ACK" at bounding box center [174, 117] width 175 height 8
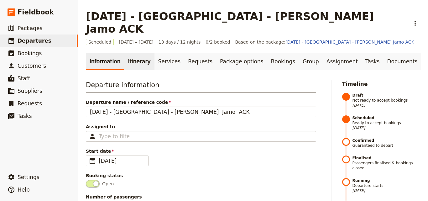
click at [132, 53] on link "Itinerary" at bounding box center [139, 62] width 30 height 18
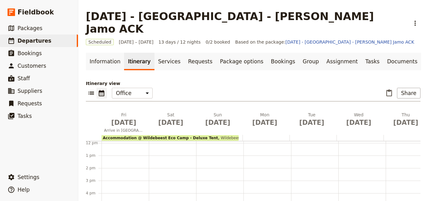
scroll to position [153, 0]
click at [110, 179] on div "Accommodation @ Wildebeest Eco Camp - Deluxe Tent 8:30am Wildebeest Eco Camp - …" at bounding box center [125, 142] width 47 height 301
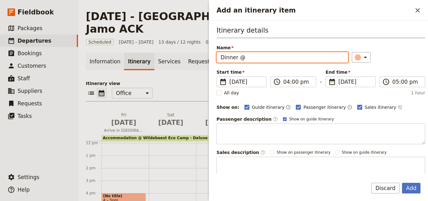
paste input "Wildebeest Eco Camp - Deluxe Tent"
type input "Dinner @ Wildebeest Eco Camp - Deluxe Tent"
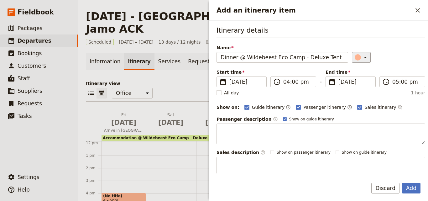
click at [362, 56] on icon "Add an itinerary item" at bounding box center [366, 58] width 8 height 8
click at [360, 82] on button "button" at bounding box center [360, 86] width 8 height 8
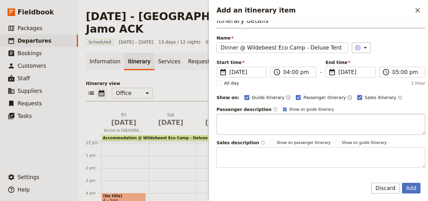
scroll to position [0, 0]
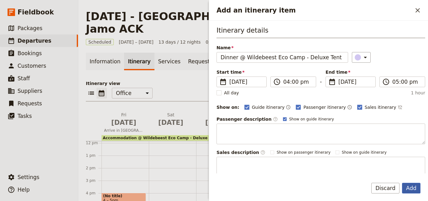
click at [410, 184] on button "Add" at bounding box center [411, 188] width 19 height 11
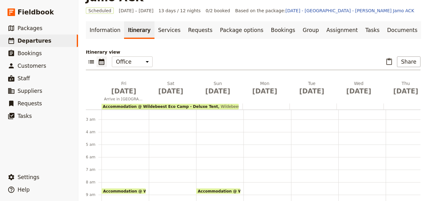
scroll to position [153, 0]
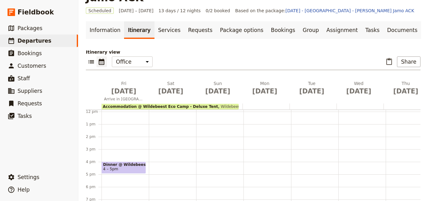
click at [128, 162] on span "Dinner @ Wildebeest Eco Camp - Deluxe Tent" at bounding box center [123, 164] width 41 height 4
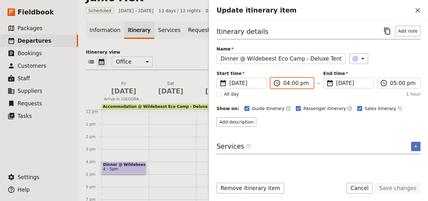
click at [287, 85] on input "04:00 pm" at bounding box center [296, 83] width 26 height 8
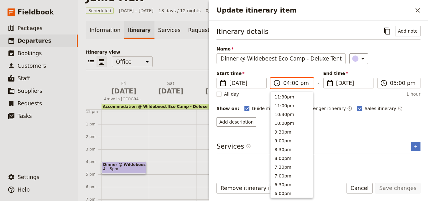
scroll to position [0, 0]
click at [287, 157] on button "8:00pm" at bounding box center [292, 159] width 42 height 9
type input "08:00 pm"
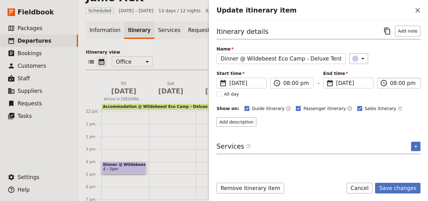
click at [394, 83] on input "08:00 pm" at bounding box center [403, 83] width 26 height 8
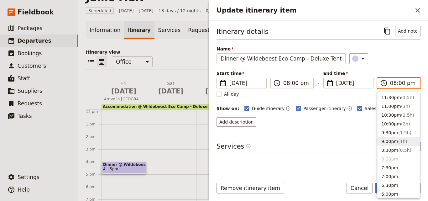
click at [403, 141] on span "( 1h )" at bounding box center [403, 141] width 9 height 5
type input "09:00 pm"
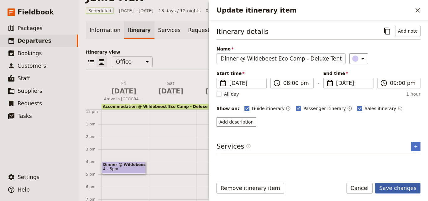
click at [412, 188] on button "Save changes" at bounding box center [397, 188] width 45 height 11
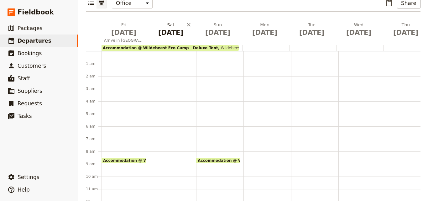
click at [166, 28] on span "[DATE]" at bounding box center [171, 32] width 40 height 9
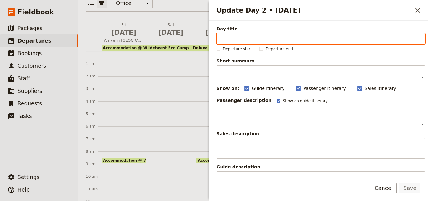
paste input "Elephant Orphanage and [GEOGRAPHIC_DATA]"
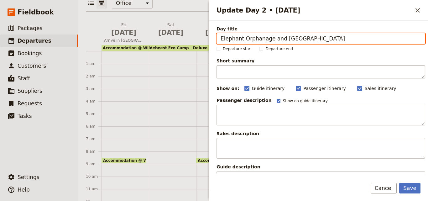
type input "Elephant Orphanage and [GEOGRAPHIC_DATA]"
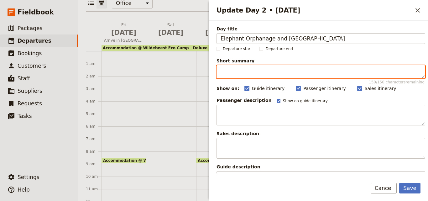
click at [254, 73] on textarea "Short summary 150 / 150 characters remaining" at bounding box center [321, 71] width 209 height 13
paste textarea "Explore [GEOGRAPHIC_DATA], see elephants at Sheldrick Trust, and meet rare Roth…"
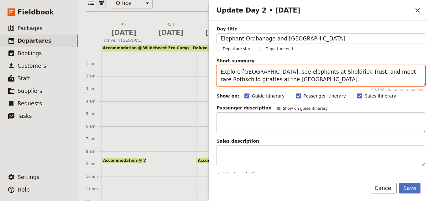
type textarea "Explore [GEOGRAPHIC_DATA], see elephants at Sheldrick Trust, and meet rare Roth…"
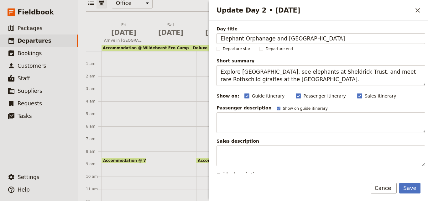
click at [286, 95] on div "Guide itinerary ​ Passenger itinerary ​ Sales itinerary ​" at bounding box center [335, 96] width 181 height 8
click at [296, 98] on rect "Update Day 2 • 15 Nov" at bounding box center [298, 95] width 5 height 5
click at [296, 93] on input "Passenger itinerary" at bounding box center [296, 93] width 0 height 0
checkbox input "false"
click at [357, 97] on rect "Update Day 2 • 15 Nov" at bounding box center [359, 95] width 5 height 5
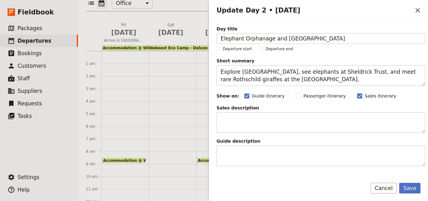
click at [357, 93] on input "Sales itinerary" at bounding box center [357, 93] width 0 height 0
checkbox input "false"
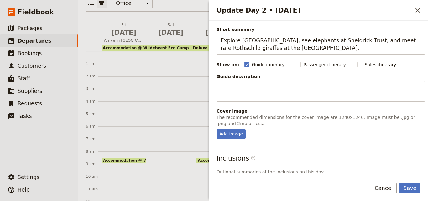
scroll to position [90, 0]
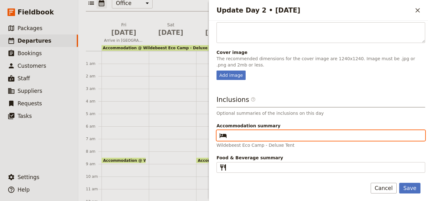
click at [256, 135] on input "Accommodation summary ​" at bounding box center [326, 136] width 192 height 8
paste input "Wildebeest Eco Camp - Deluxe Tent"
type input "Wildebeest Eco Camp - Deluxe Tent"
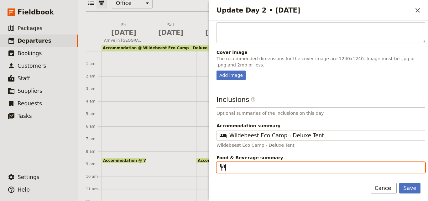
click at [249, 169] on input "Food & Beverage summary ​" at bounding box center [326, 168] width 192 height 8
paste input "B, L, D"
click at [233, 168] on input "B, L, D" at bounding box center [326, 168] width 192 height 8
click at [238, 168] on input "[PERSON_NAME], D" at bounding box center [326, 168] width 192 height 8
click at [239, 168] on input "[PERSON_NAME], D" at bounding box center [326, 168] width 192 height 8
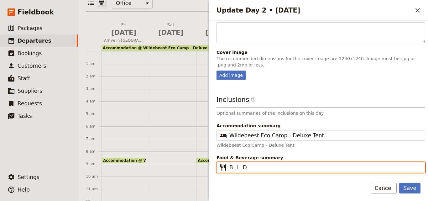
click at [236, 167] on input "B L D" at bounding box center [326, 168] width 192 height 8
click at [240, 168] on input "B L D" at bounding box center [326, 168] width 192 height 8
click at [246, 167] on input "B L D" at bounding box center [326, 168] width 192 height 8
click at [235, 168] on input "B L D" at bounding box center [326, 168] width 192 height 8
click at [239, 168] on input "B L D" at bounding box center [326, 168] width 192 height 8
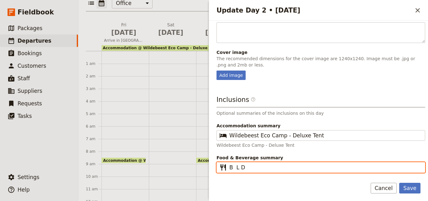
click at [235, 167] on input "B L D" at bounding box center [326, 168] width 192 height 8
click at [255, 167] on input "B L D" at bounding box center [326, 168] width 192 height 8
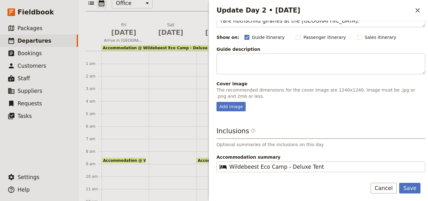
scroll to position [0, 0]
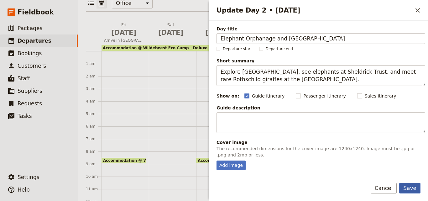
type input "B L D"
click at [410, 189] on button "Save" at bounding box center [409, 188] width 21 height 11
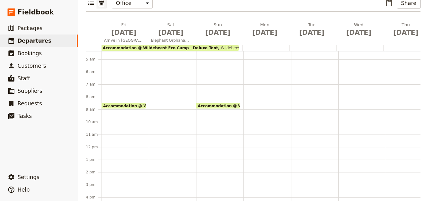
scroll to position [28, 0]
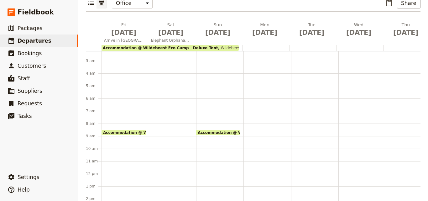
click at [161, 97] on div at bounding box center [172, 173] width 47 height 301
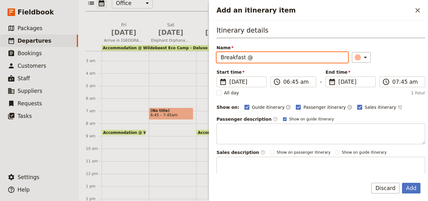
paste input "Wildebeest Eco Camp - Deluxe Tent"
type input "Breakfast @ Wildebeest Eco Camp - Deluxe Tent"
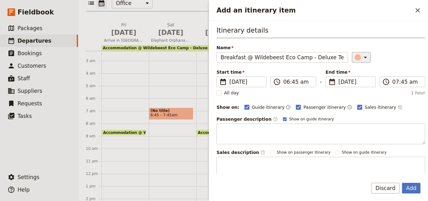
click at [355, 60] on div "Add an itinerary item" at bounding box center [358, 57] width 6 height 6
click at [360, 86] on div "button" at bounding box center [359, 85] width 6 height 6
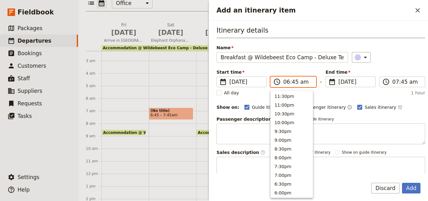
click at [287, 84] on input "06:45 am" at bounding box center [297, 82] width 29 height 8
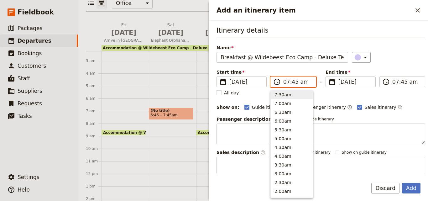
click at [293, 82] on input "07:45 am" at bounding box center [297, 82] width 29 height 8
type input "07:30 am"
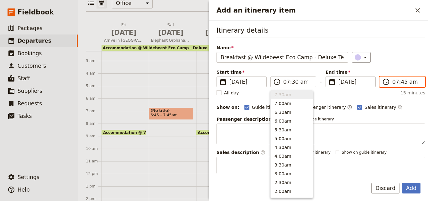
click at [393, 83] on input "07:45 am" at bounding box center [407, 82] width 29 height 8
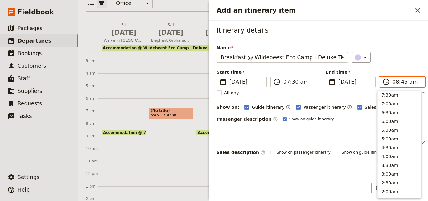
scroll to position [265, 0]
click at [400, 81] on input "08:45 am" at bounding box center [407, 82] width 29 height 8
type input "08:30 am"
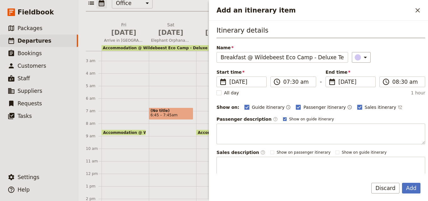
click at [395, 61] on div "​" at bounding box center [389, 57] width 74 height 11
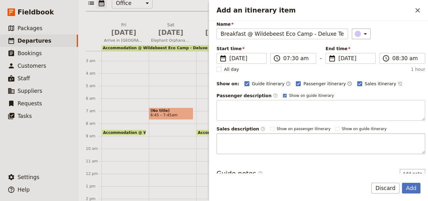
scroll to position [59, 0]
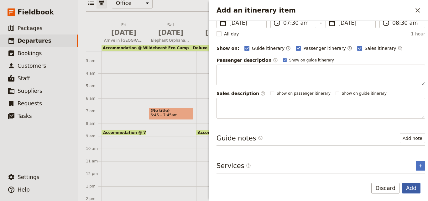
click at [414, 188] on button "Add" at bounding box center [411, 188] width 19 height 11
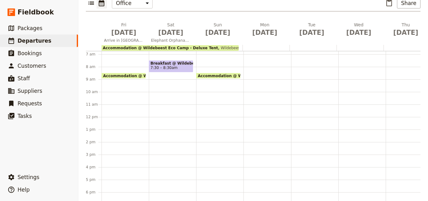
scroll to position [122, 0]
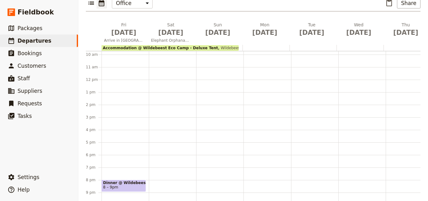
drag, startPoint x: 167, startPoint y: 58, endPoint x: 162, endPoint y: 55, distance: 6.0
click at [162, 55] on div "Breakfast @ Wildebeest Eco Camp - Deluxe Tent 7:30 – 8:30am" at bounding box center [172, 79] width 47 height 301
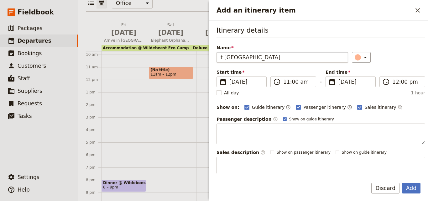
click at [224, 57] on input "t [GEOGRAPHIC_DATA]" at bounding box center [283, 57] width 132 height 11
type input "[GEOGRAPHIC_DATA]"
click at [287, 83] on input "11:00 am" at bounding box center [297, 82] width 29 height 8
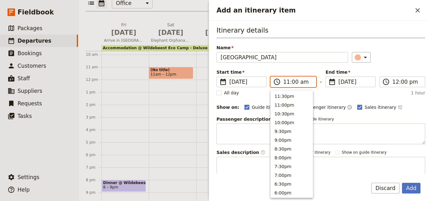
scroll to position [221, 0]
click at [291, 131] on button "9:00am" at bounding box center [292, 130] width 42 height 9
type input "09:00 am"
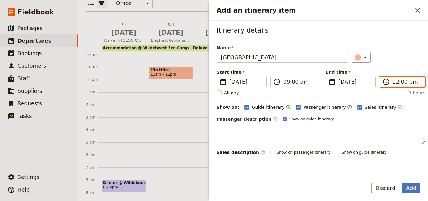
click at [394, 84] on input "12:00 pm" at bounding box center [407, 82] width 29 height 8
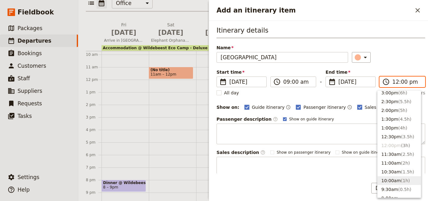
scroll to position [132, 0]
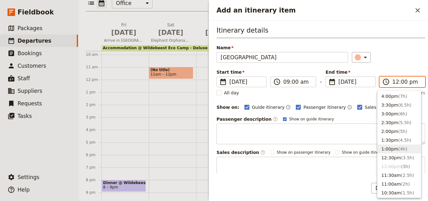
click at [386, 149] on button "1:00pm ( 4h )" at bounding box center [399, 149] width 43 height 9
type input "01:00 pm"
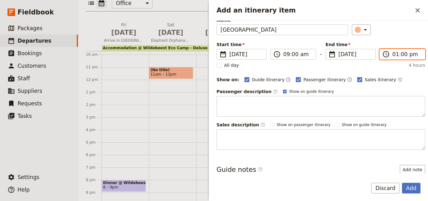
scroll to position [0, 0]
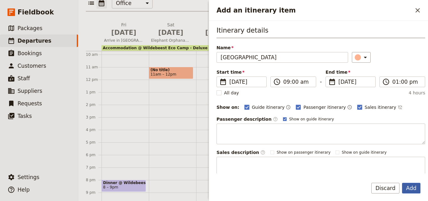
click at [417, 186] on button "Add" at bounding box center [411, 188] width 19 height 11
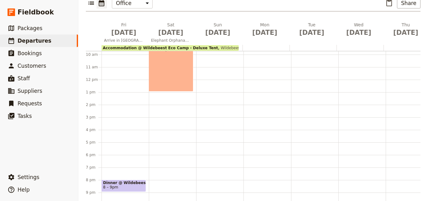
scroll to position [59, 0]
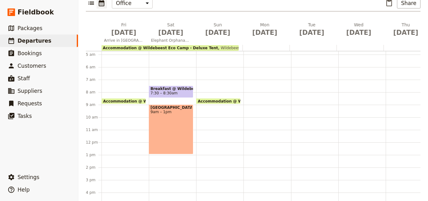
click at [166, 152] on div "Breakfast @ Wildebeest Eco Camp - Deluxe Tent 7:30 – 8:30am [GEOGRAPHIC_DATA] 9…" at bounding box center [172, 142] width 47 height 301
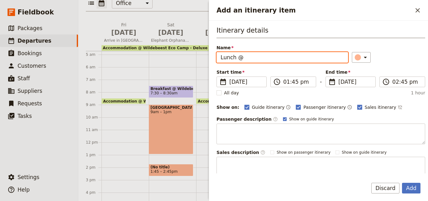
paste input "Wildebeest Eco Camp - Deluxe Tent"
type input "Lunch @ Wildebeest Eco Camp - Deluxe Tent"
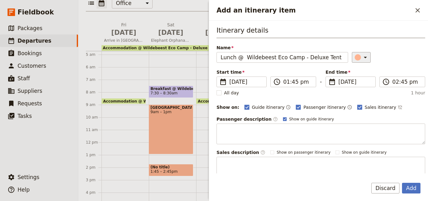
click at [362, 61] on icon "Add an itinerary item" at bounding box center [366, 58] width 8 height 8
click at [359, 84] on div "button" at bounding box center [359, 85] width 6 height 6
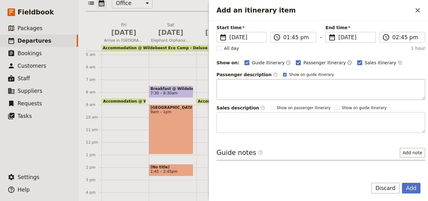
scroll to position [59, 0]
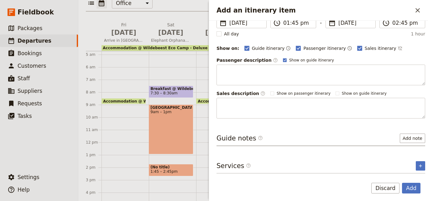
click at [414, 180] on form "Itinerary details Name Lunch @ [GEOGRAPHIC_DATA] Eco Camp - Deluxe Tent ​ Start…" at bounding box center [318, 111] width 219 height 180
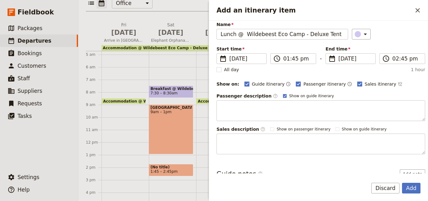
scroll to position [0, 0]
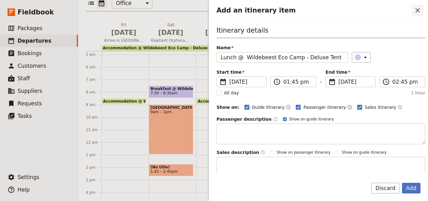
click at [418, 12] on icon "Close drawer" at bounding box center [418, 11] width 8 height 8
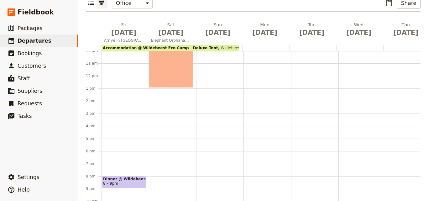
scroll to position [91, 0]
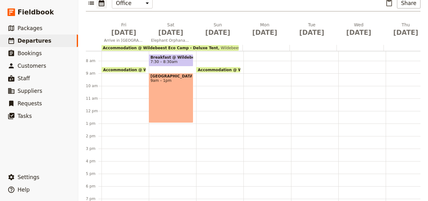
click at [181, 162] on div "Breakfast @ Wildebeest Eco Camp - Deluxe Tent 7:30 – 8:30am [GEOGRAPHIC_DATA] 9…" at bounding box center [172, 110] width 47 height 301
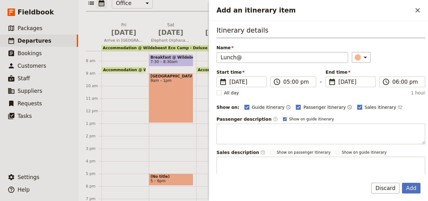
click at [237, 59] on input "Lunch@" at bounding box center [283, 57] width 132 height 11
click at [236, 58] on input "Lunch@" at bounding box center [283, 57] width 132 height 11
click at [242, 56] on input "Lunch @" at bounding box center [283, 57] width 132 height 11
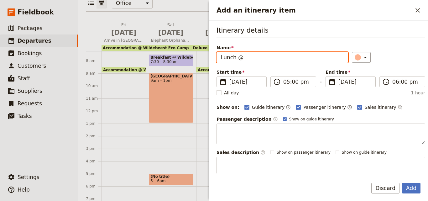
paste input "Wildebeest Eco Camp - Deluxe Tent"
click at [331, 61] on input "Lunch @ Wildebeest Eco Camp - Deluxe Tent" at bounding box center [283, 57] width 132 height 11
type input "Lunch @ Wildebeest Eco Camp - Deluxe Tent"
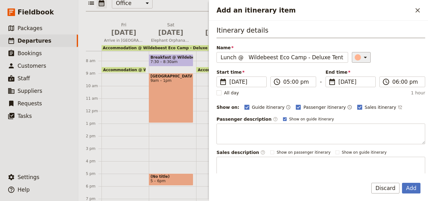
click at [362, 55] on icon "Add an itinerary item" at bounding box center [366, 58] width 8 height 8
click at [360, 83] on div "button" at bounding box center [359, 85] width 6 height 6
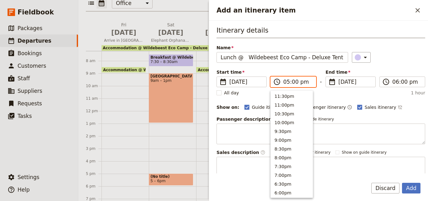
click at [285, 85] on input "05:00 pm" at bounding box center [297, 82] width 29 height 8
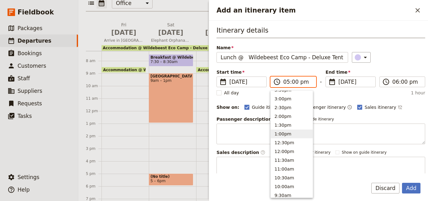
click at [285, 138] on button "1:00pm" at bounding box center [292, 134] width 42 height 9
type input "01:00 pm"
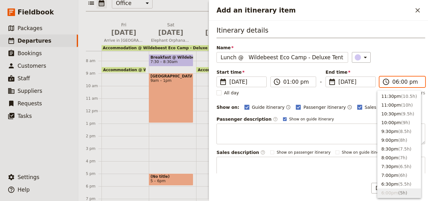
click at [393, 83] on input "06:00 pm" at bounding box center [407, 82] width 29 height 8
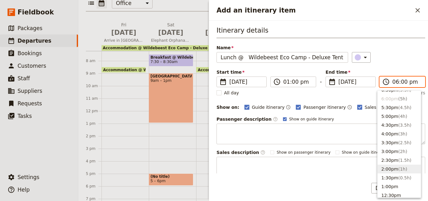
click at [393, 167] on button "2:00pm ( 1h )" at bounding box center [399, 169] width 43 height 9
type input "02:00 pm"
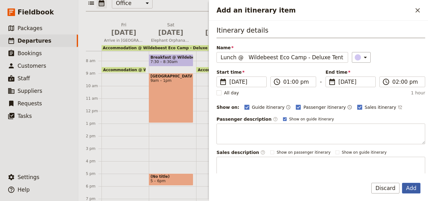
click at [405, 184] on button "Add" at bounding box center [411, 188] width 19 height 11
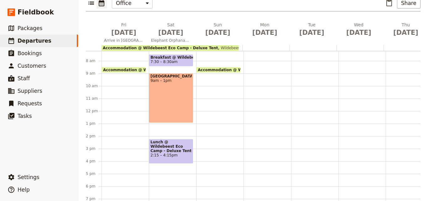
scroll to position [153, 0]
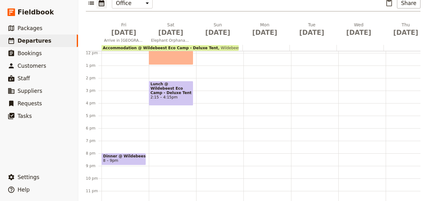
click at [154, 108] on div "Breakfast @ Wildebeest Eco Camp - Deluxe Tent 7:30 – 8:30am [GEOGRAPHIC_DATA] 9…" at bounding box center [172, 52] width 47 height 301
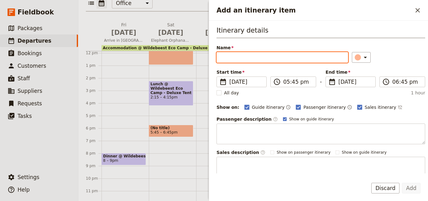
paste input "[PERSON_NAME] Wildlife Trust"
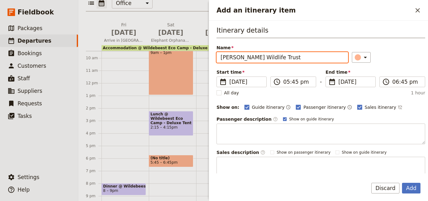
scroll to position [91, 0]
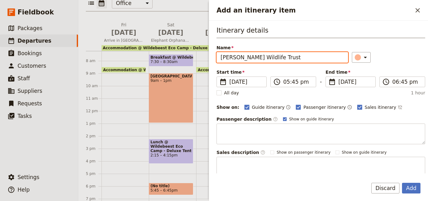
type input "[PERSON_NAME] Wildlife Trust"
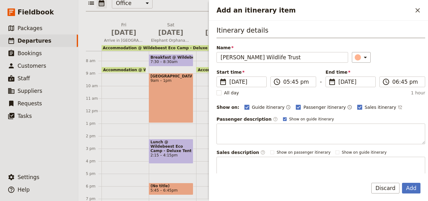
click at [417, 182] on form "Itinerary details Name [PERSON_NAME] Wildlife Trust ​ Start time ​ [DATE] [DATE…" at bounding box center [318, 111] width 219 height 180
click at [417, 190] on button "Add" at bounding box center [411, 188] width 19 height 11
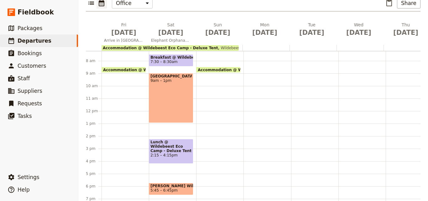
click at [159, 188] on span "5:45 – 6:45pm" at bounding box center [164, 190] width 27 height 4
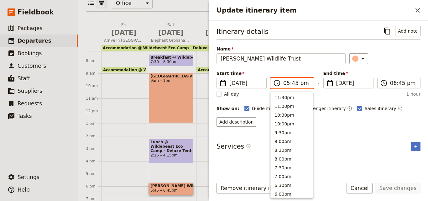
click at [288, 87] on input "05:45 pm" at bounding box center [296, 83] width 26 height 8
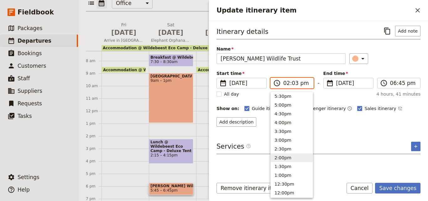
type input "02:30 pm"
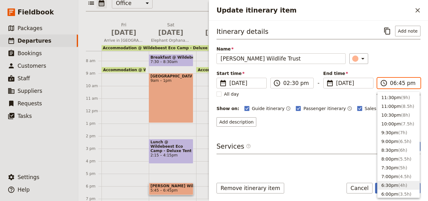
click at [395, 85] on input "06:45 pm" at bounding box center [403, 83] width 26 height 8
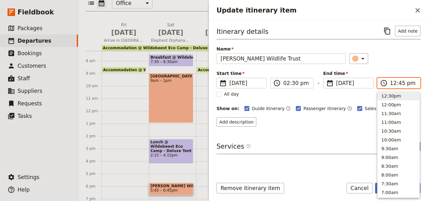
type input "12:09 pm"
click at [408, 85] on input "12:09 pm" at bounding box center [403, 83] width 26 height 8
click at [404, 85] on input "12:09 pm" at bounding box center [403, 83] width 26 height 8
click at [400, 85] on input "12:09 pm" at bounding box center [403, 83] width 26 height 8
type input "12:09 pm"
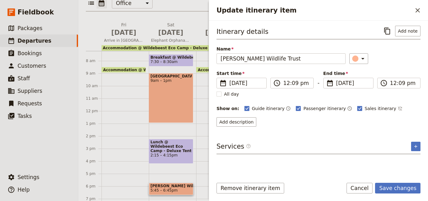
click at [392, 64] on div "Itinerary details ​ Add note Name [PERSON_NAME] Wildlife Trust ​ Start time ​ […" at bounding box center [319, 76] width 204 height 101
click at [404, 187] on button "Save changes" at bounding box center [397, 188] width 45 height 11
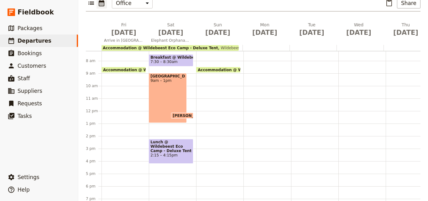
click at [181, 114] on span "[PERSON_NAME] Wildlife Trust" at bounding box center [206, 116] width 67 height 4
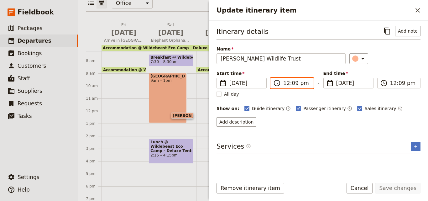
click at [286, 83] on input "12:09 pm" at bounding box center [296, 83] width 26 height 8
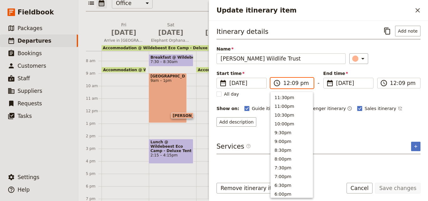
scroll to position [203, 0]
click at [168, 153] on span "2:15 – 4:15pm" at bounding box center [171, 155] width 41 height 4
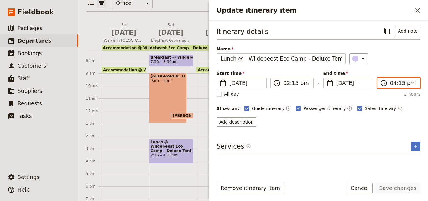
click at [393, 84] on input "04:15 pm" at bounding box center [403, 83] width 26 height 8
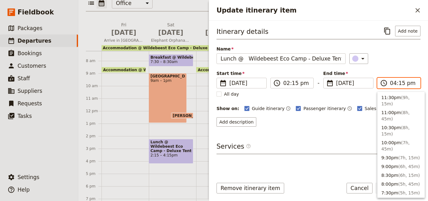
scroll to position [133, 0]
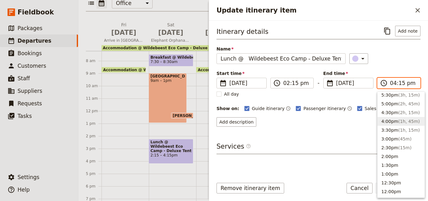
type input "03:15 pm"
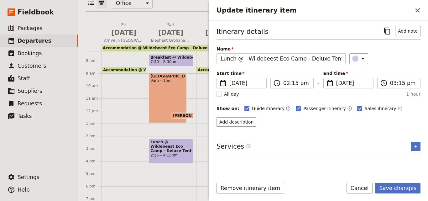
click at [367, 98] on div "Itinerary details ​ Add note Name Lunch @ Wildebeest Eco Camp - Deluxe Tent ​ S…" at bounding box center [319, 76] width 204 height 101
click at [394, 190] on button "Save changes" at bounding box center [397, 188] width 45 height 11
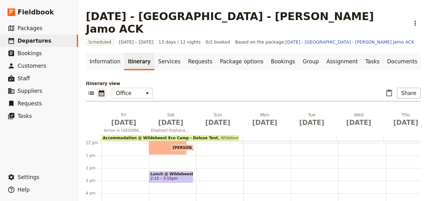
scroll to position [90, 0]
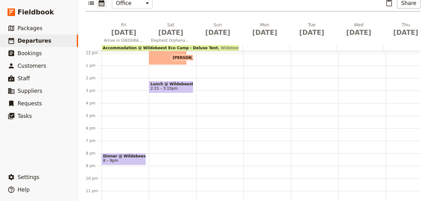
click at [182, 56] on span "[PERSON_NAME] Wildlife Trust" at bounding box center [206, 58] width 67 height 4
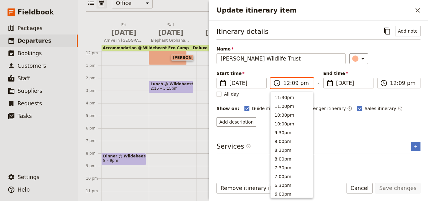
scroll to position [203, 0]
click at [288, 85] on input "12:09 pm" at bounding box center [296, 83] width 26 height 8
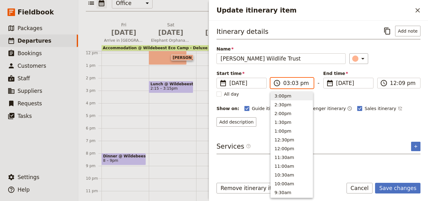
type input "03:30 pm"
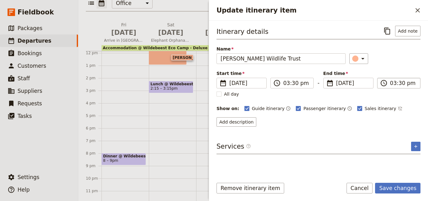
click at [394, 84] on input "03:30 pm" at bounding box center [403, 83] width 26 height 8
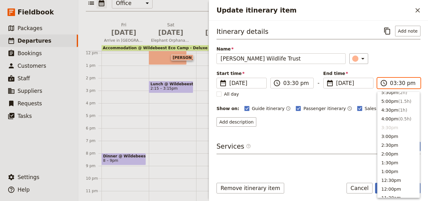
scroll to position [48, 0]
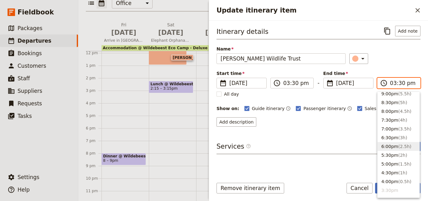
click at [399, 144] on span "( 2.5h )" at bounding box center [405, 146] width 13 height 5
type input "06:00 pm"
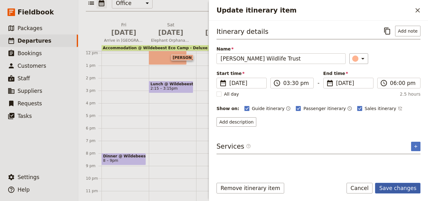
click at [412, 189] on button "Save changes" at bounding box center [397, 188] width 45 height 11
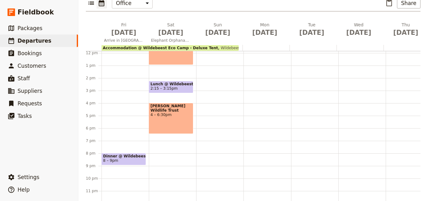
click at [176, 104] on span "[PERSON_NAME] Wildlife Trust" at bounding box center [171, 108] width 41 height 9
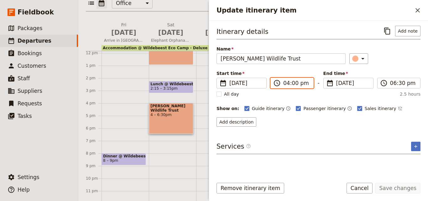
click at [287, 82] on input "04:00 pm" at bounding box center [296, 83] width 26 height 8
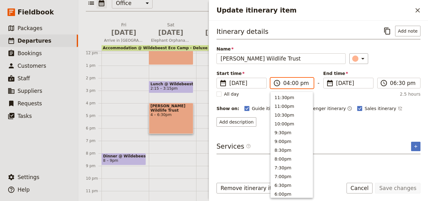
scroll to position [133, 0]
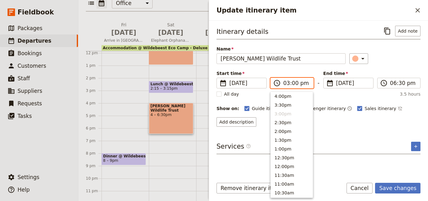
click at [292, 84] on input "03:00 pm" at bounding box center [296, 83] width 26 height 8
type input "03:30 pm"
click at [367, 139] on div "Itinerary details ​ Add note Name [PERSON_NAME] Wildlife Trust ​ Start time ​ […" at bounding box center [319, 99] width 204 height 147
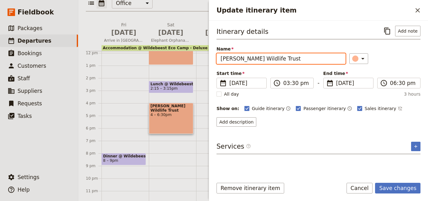
click at [223, 59] on input "[PERSON_NAME] Wildlife Trust" at bounding box center [281, 58] width 129 height 11
type input "[PERSON_NAME] Wildlife Trust"
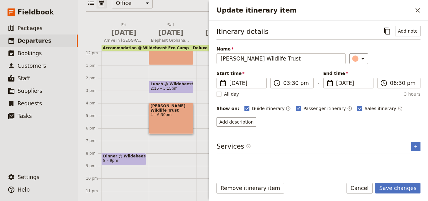
click at [341, 136] on div "Itinerary details ​ Add note Name [PERSON_NAME] Wildlife Trust ​ Start time ​ […" at bounding box center [319, 99] width 204 height 147
click at [410, 187] on button "Save changes" at bounding box center [397, 188] width 45 height 11
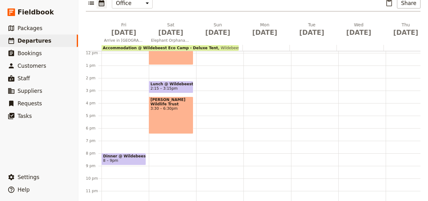
click at [166, 147] on div "Breakfast @ Wildebeest Eco Camp - Deluxe Tent 7:30 – 8:30am [GEOGRAPHIC_DATA] 9…" at bounding box center [172, 52] width 47 height 301
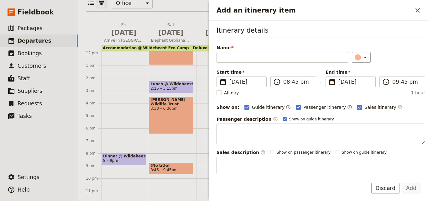
click at [134, 154] on span "Dinner @ Wildebeest Eco Camp - Deluxe Tent" at bounding box center [123, 156] width 41 height 4
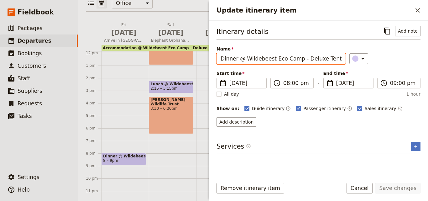
drag, startPoint x: 332, startPoint y: 60, endPoint x: 220, endPoint y: 59, distance: 111.9
click at [220, 59] on input "Dinner @ Wildebeest Eco Camp - Deluxe Tent" at bounding box center [281, 58] width 129 height 11
click at [167, 140] on div "Breakfast @ Wildebeest Eco Camp - Deluxe Tent 7:30 – 8:30am [GEOGRAPHIC_DATA] 9…" at bounding box center [172, 52] width 47 height 301
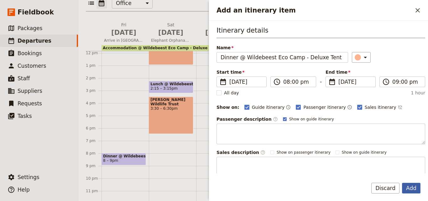
type input "Dinner @ Wildebeest Eco Camp - Deluxe Tent"
click at [411, 191] on button "Add" at bounding box center [411, 188] width 19 height 11
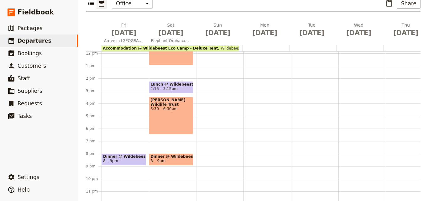
scroll to position [90, 0]
click at [179, 158] on span "8 – 9pm" at bounding box center [171, 160] width 41 height 4
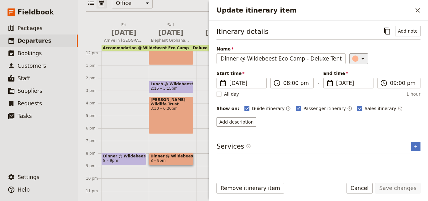
click at [353, 56] on div "Update itinerary item" at bounding box center [355, 59] width 6 height 6
click at [360, 86] on div "button" at bounding box center [359, 87] width 6 height 6
click at [407, 193] on button "Save changes" at bounding box center [397, 188] width 45 height 11
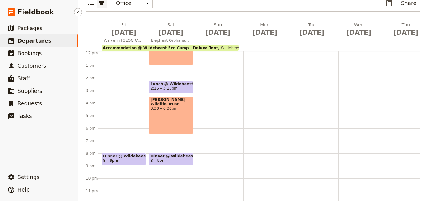
click at [45, 40] on link "​ Departures" at bounding box center [39, 40] width 78 height 13
